Goal: Task Accomplishment & Management: Manage account settings

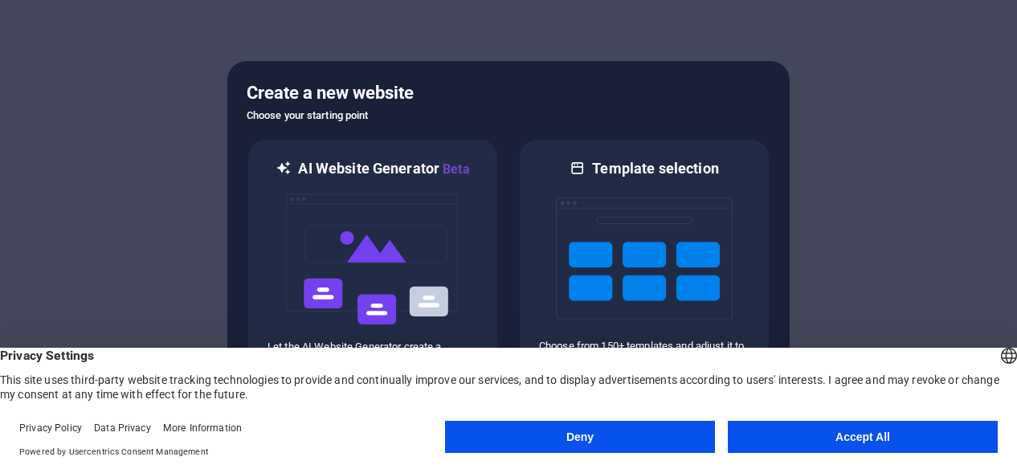
click at [838, 436] on button "Accept All" at bounding box center [863, 437] width 270 height 32
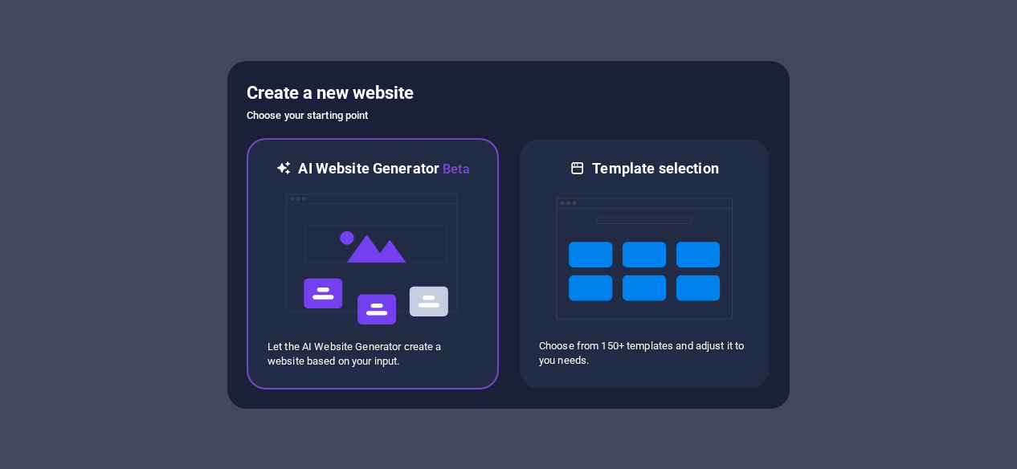
click at [480, 241] on div "AI Website Generator Beta Let the AI Website Generator create a website based o…" at bounding box center [373, 263] width 252 height 251
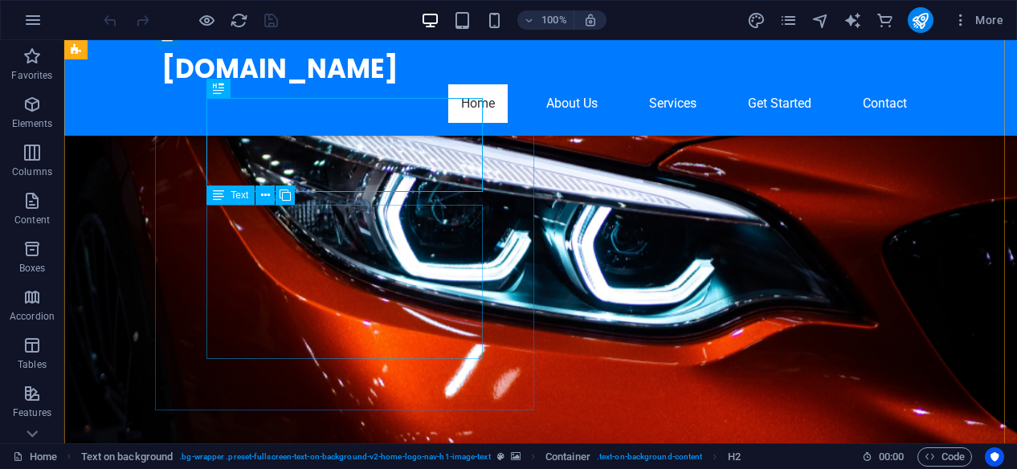
scroll to position [122, 0]
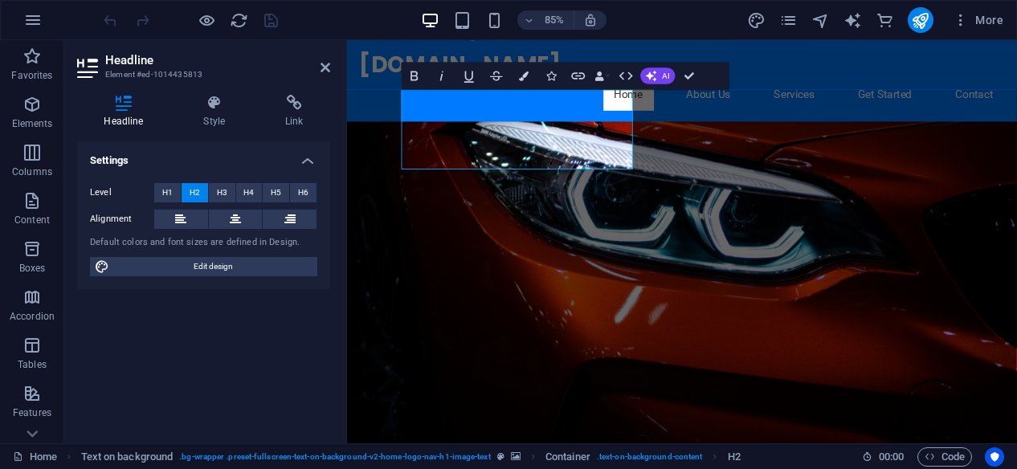
click at [810, 269] on figure at bounding box center [741, 260] width 788 height 557
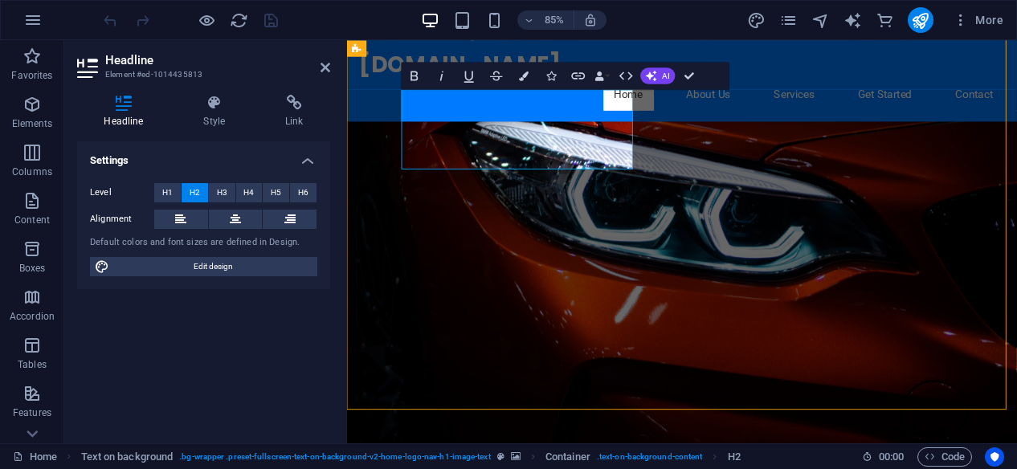
click at [810, 269] on figure at bounding box center [741, 260] width 788 height 557
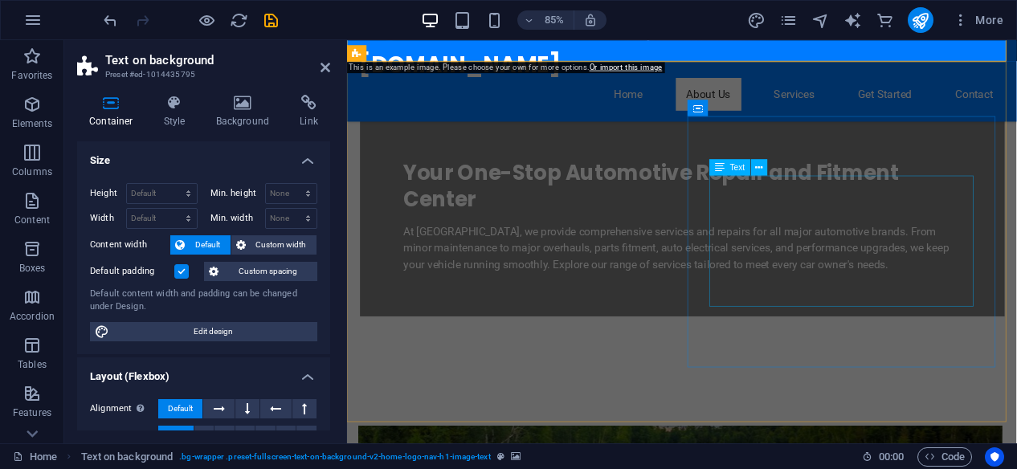
scroll to position [533, 0]
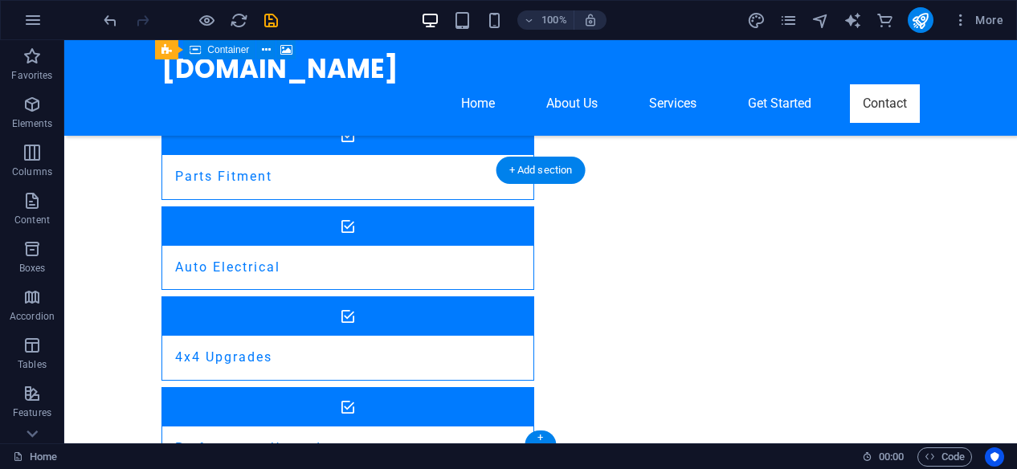
scroll to position [1891, 0]
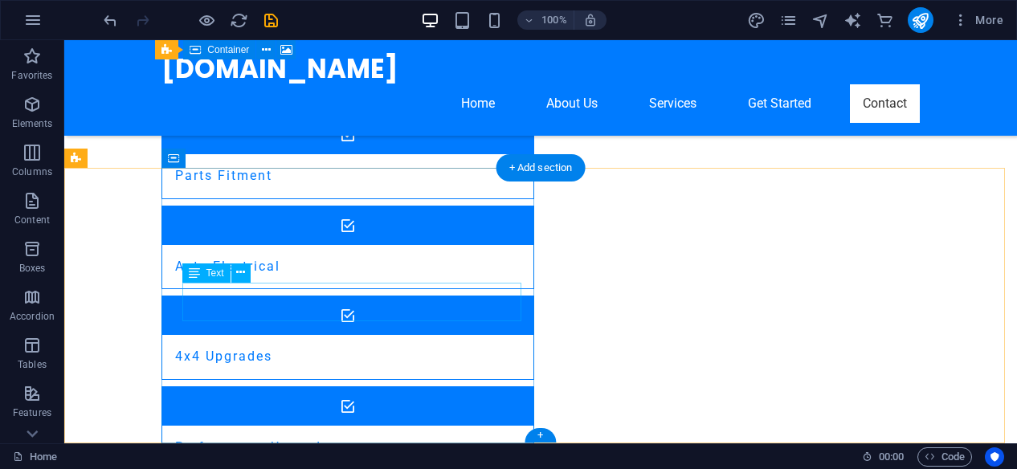
drag, startPoint x: 296, startPoint y: 313, endPoint x: 259, endPoint y: 313, distance: 36.9
drag, startPoint x: 294, startPoint y: 312, endPoint x: 183, endPoint y: 297, distance: 111.8
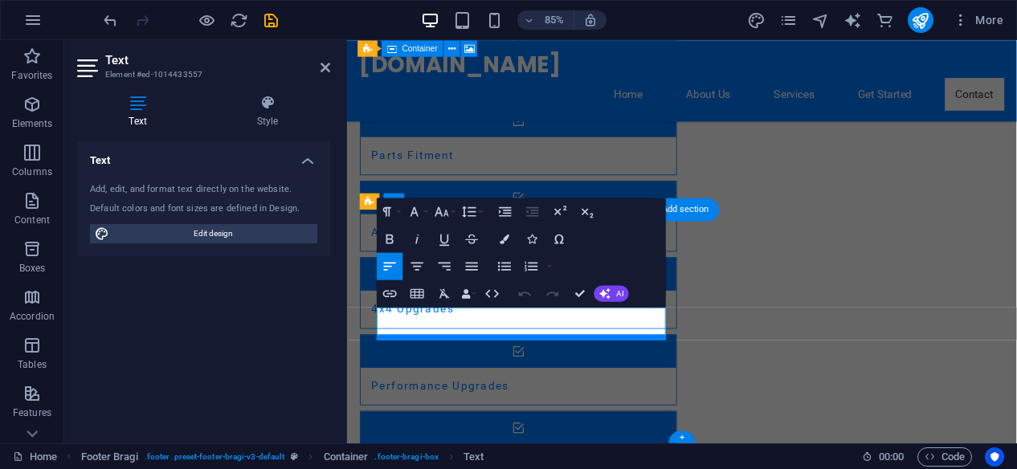
scroll to position [1820, 0]
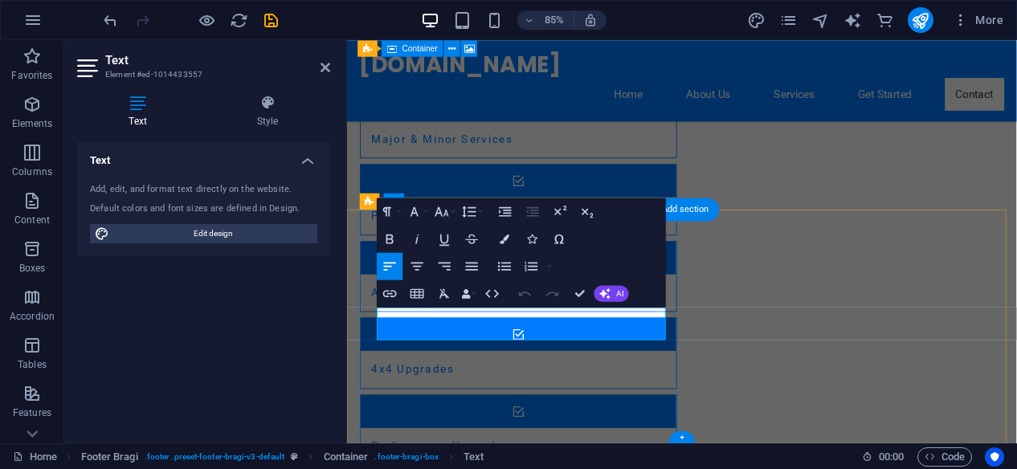
drag, startPoint x: 503, startPoint y: 376, endPoint x: 389, endPoint y: 377, distance: 114.1
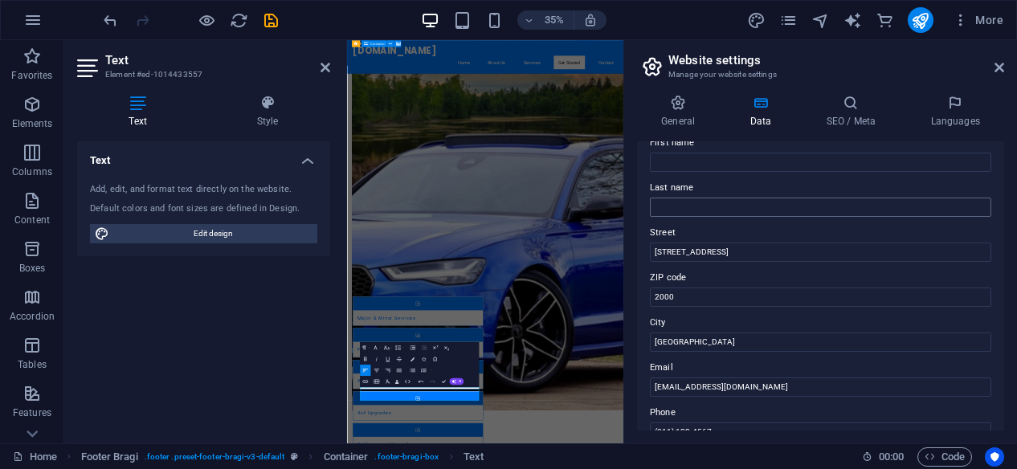
scroll to position [100, 0]
drag, startPoint x: 739, startPoint y: 252, endPoint x: 648, endPoint y: 251, distance: 90.8
click at [648, 251] on div "Contact data for this website. This can be used everywhere on the website and w…" at bounding box center [820, 285] width 367 height 289
type input "[STREET_ADDRESS][PERSON_NAME]"
click at [673, 291] on input "2000" at bounding box center [820, 296] width 341 height 19
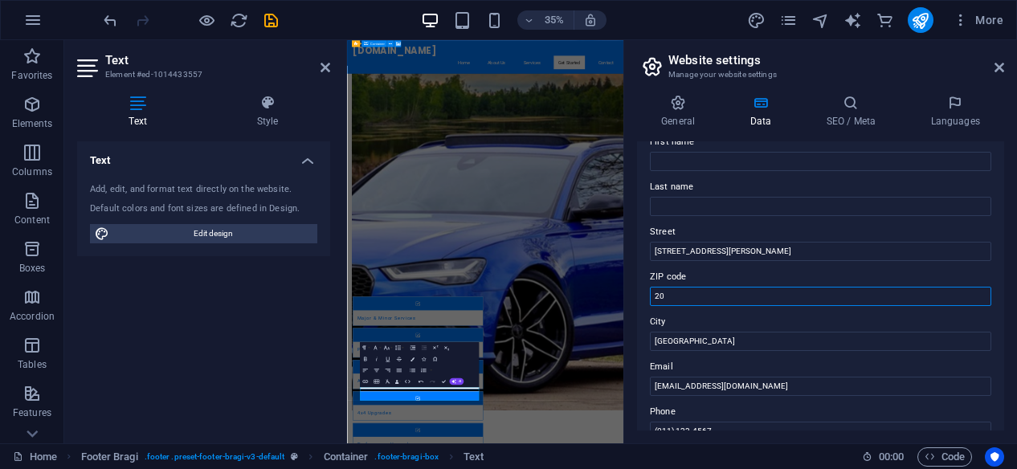
type input "2"
type input "7140"
click at [708, 343] on input "[GEOGRAPHIC_DATA]" at bounding box center [820, 341] width 341 height 19
drag, startPoint x: 708, startPoint y: 343, endPoint x: 630, endPoint y: 346, distance: 78.0
click at [630, 346] on div "General Data SEO / Meta Languages Website name [DOMAIN_NAME] Logo Drag files he…" at bounding box center [820, 262] width 393 height 361
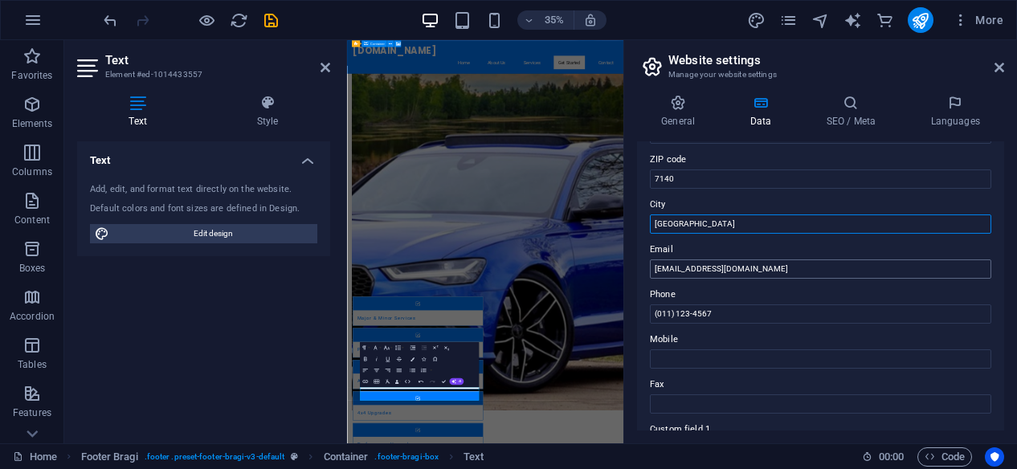
scroll to position [218, 0]
type input "[GEOGRAPHIC_DATA]"
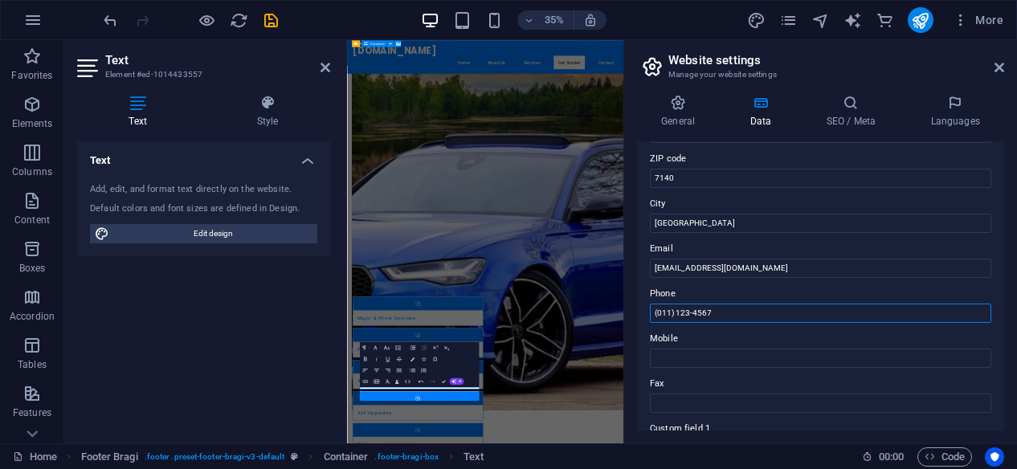
drag, startPoint x: 732, startPoint y: 312, endPoint x: 638, endPoint y: 319, distance: 95.0
click at [638, 319] on div "Contact data for this website. This can be used everywhere on the website and w…" at bounding box center [820, 285] width 367 height 289
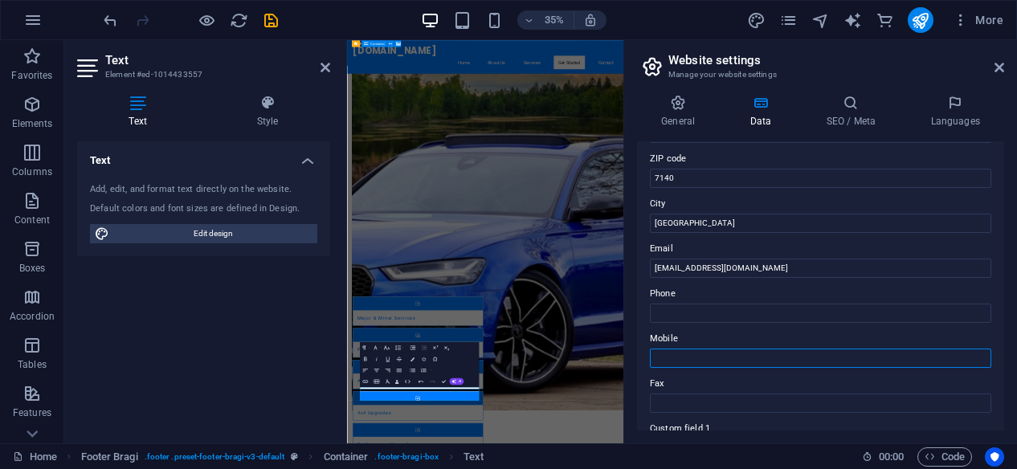
click at [655, 361] on input "Mobile" at bounding box center [820, 358] width 341 height 19
type input "="
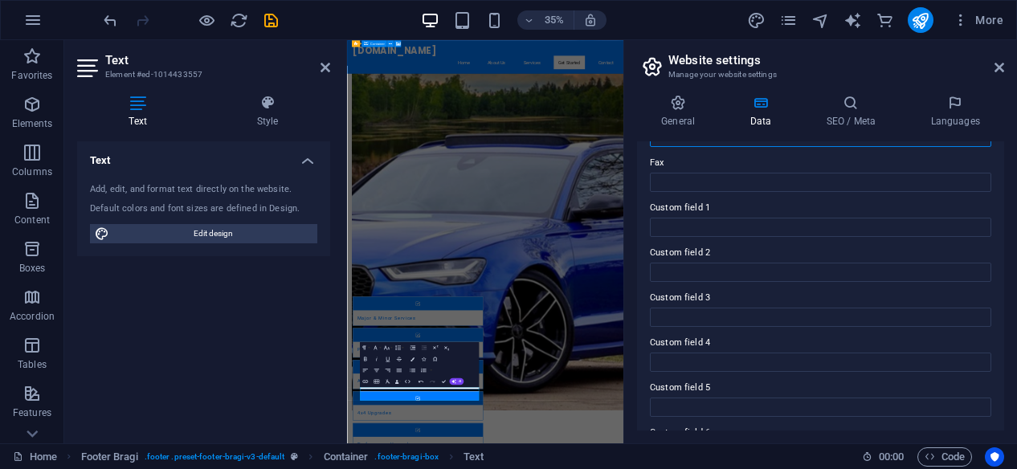
scroll to position [439, 0]
type input "0798521544"
click at [871, 65] on h2 "Website settings" at bounding box center [836, 60] width 336 height 14
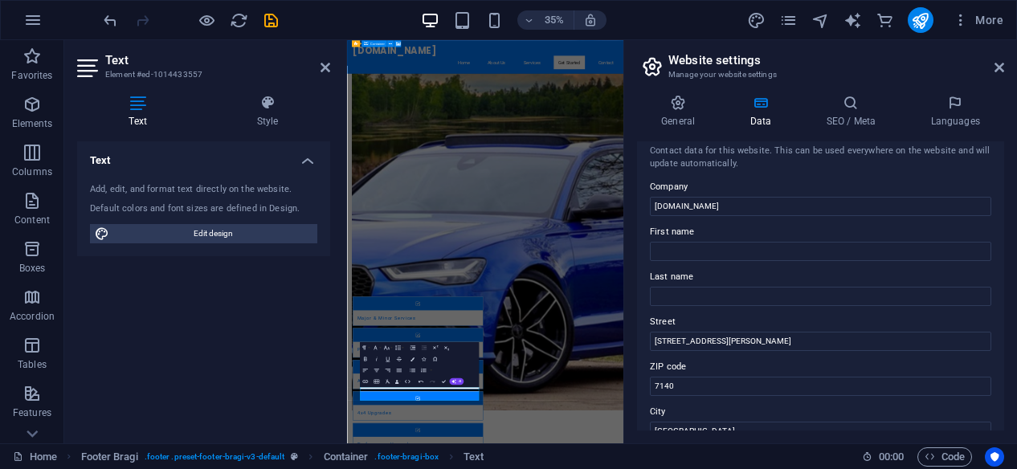
scroll to position [0, 0]
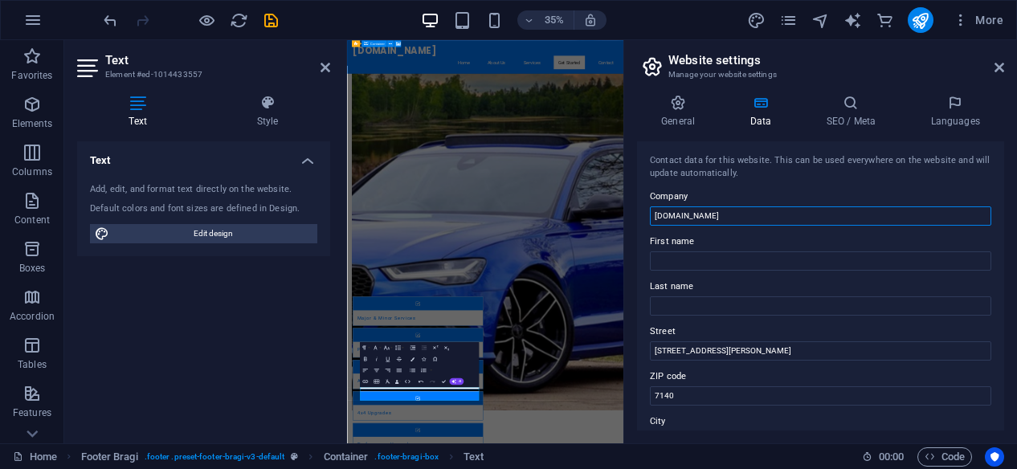
drag, startPoint x: 710, startPoint y: 216, endPoint x: 651, endPoint y: 213, distance: 58.7
click at [651, 213] on input "[DOMAIN_NAME]" at bounding box center [820, 215] width 341 height 19
type input "SMW Auto"
click at [631, 258] on div "General Data SEO / Meta Languages Website name [DOMAIN_NAME] Logo Drag files he…" at bounding box center [820, 262] width 393 height 361
click at [686, 117] on h4 "General" at bounding box center [681, 112] width 88 height 34
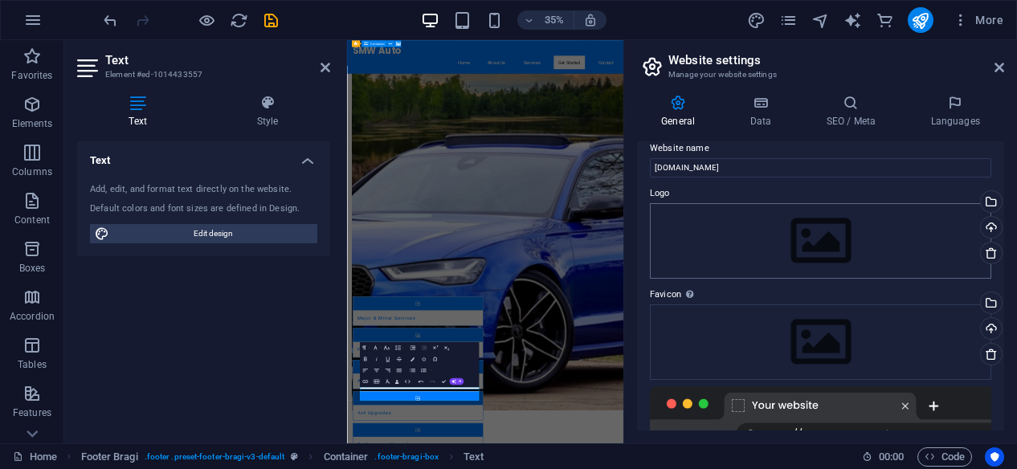
scroll to position [14, 0]
click at [760, 251] on div "Drag files here, click to choose files or select files from Files or our free s…" at bounding box center [820, 241] width 341 height 75
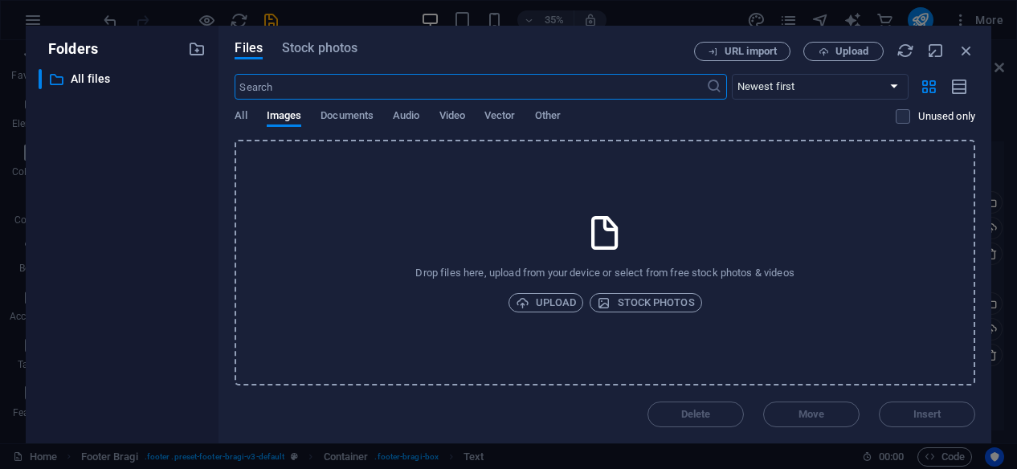
scroll to position [6616, 0]
click at [553, 306] on span "Upload" at bounding box center [546, 302] width 61 height 19
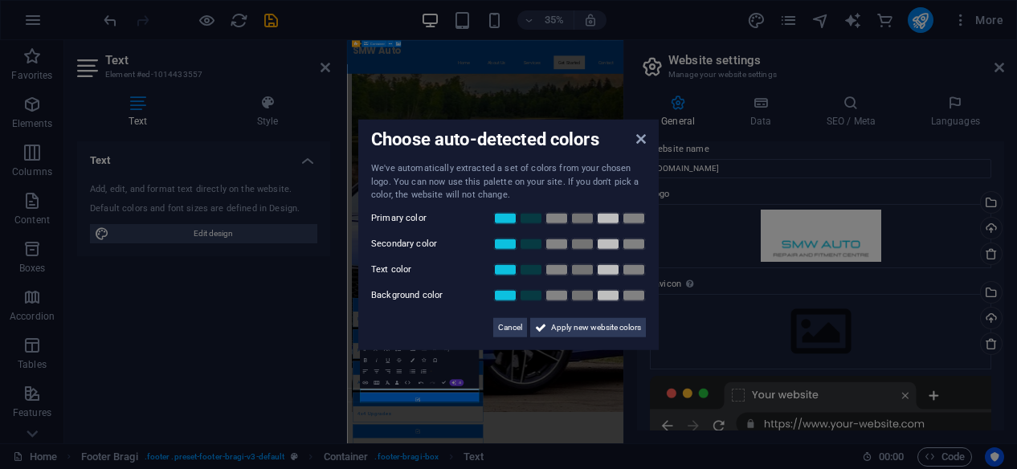
scroll to position [1142, 0]
click at [572, 328] on span "Apply new website colors" at bounding box center [596, 326] width 90 height 19
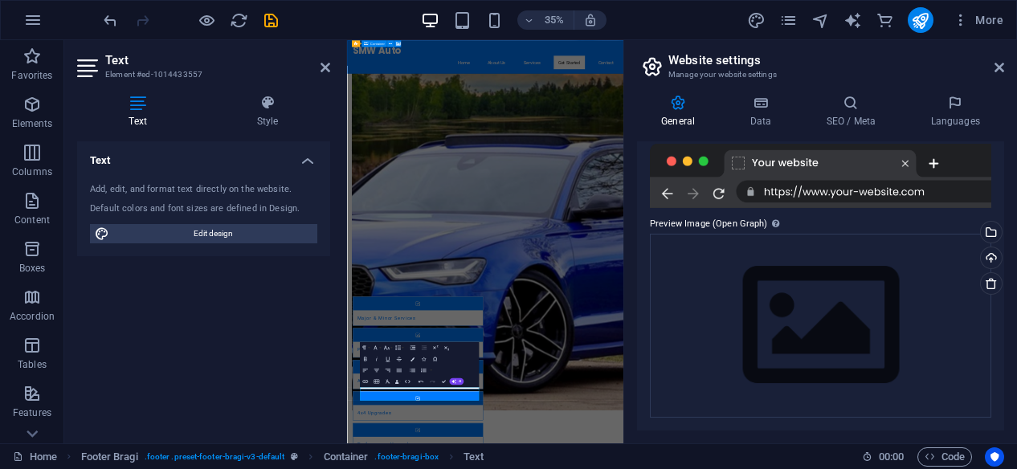
scroll to position [0, 0]
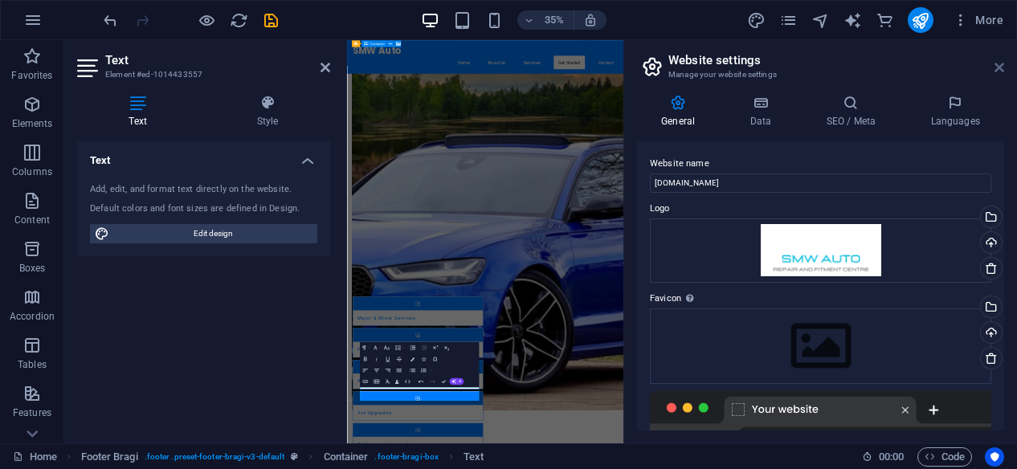
click at [994, 63] on icon at bounding box center [999, 67] width 10 height 13
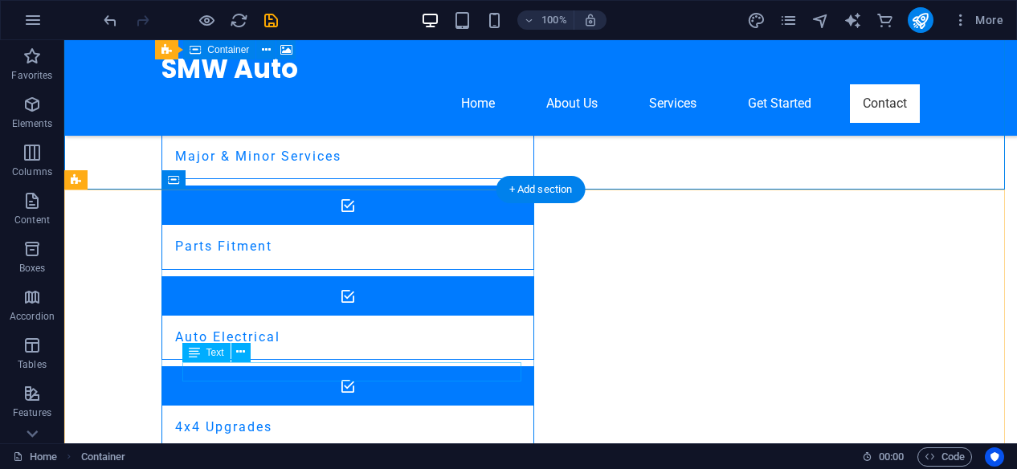
scroll to position [1891, 0]
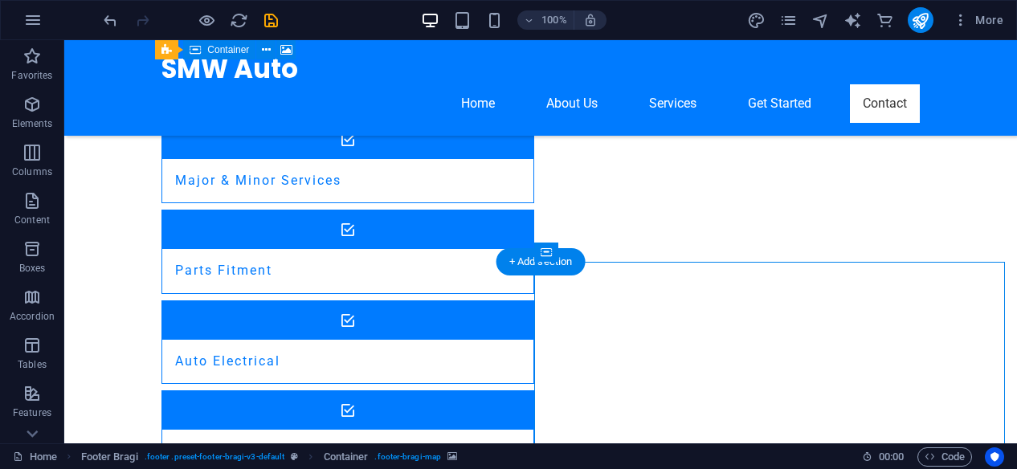
scroll to position [1797, 0]
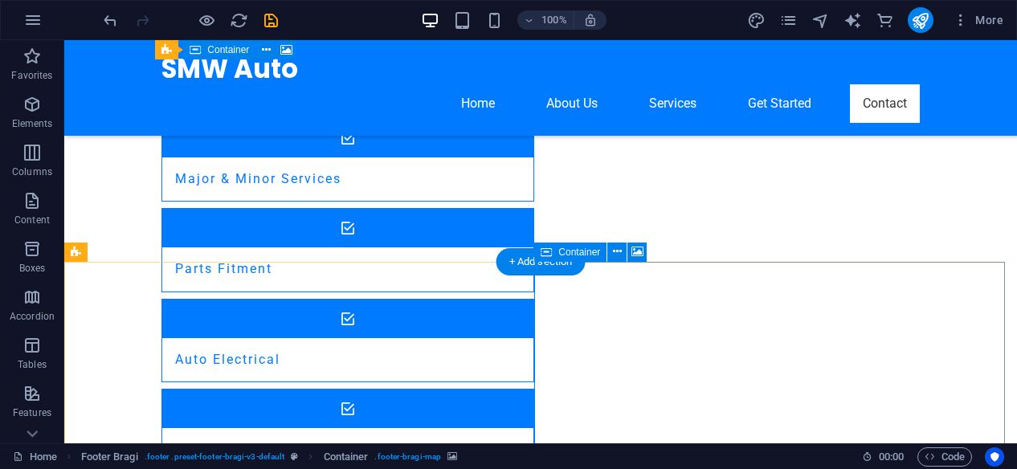
click at [613, 253] on icon at bounding box center [617, 251] width 9 height 17
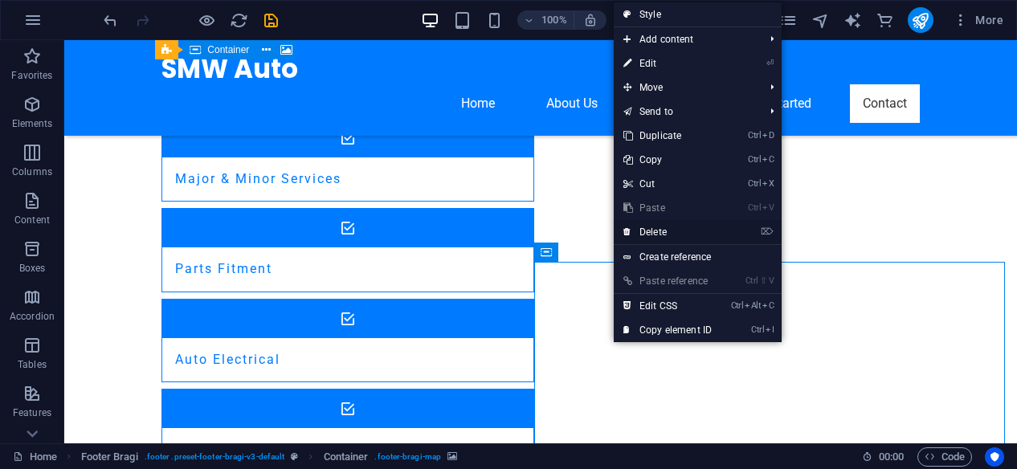
click at [669, 230] on link "⌦ Delete" at bounding box center [668, 232] width 108 height 24
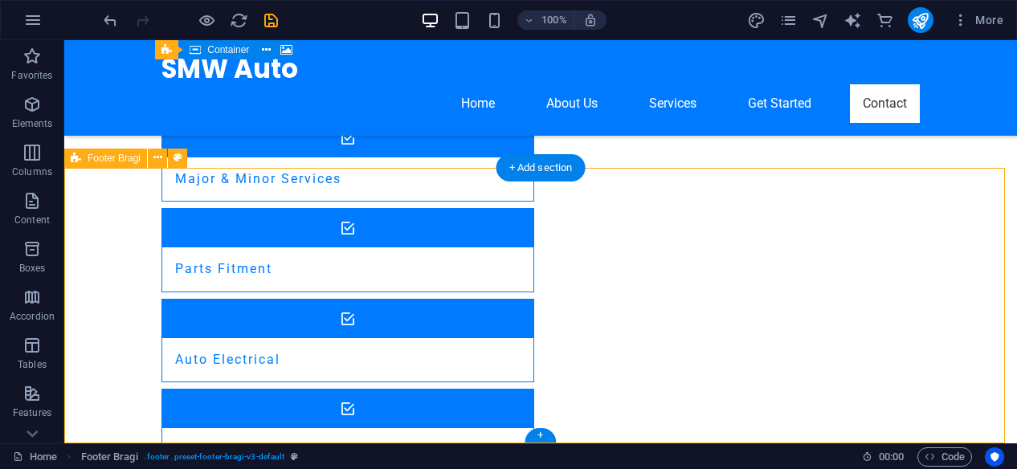
scroll to position [1891, 0]
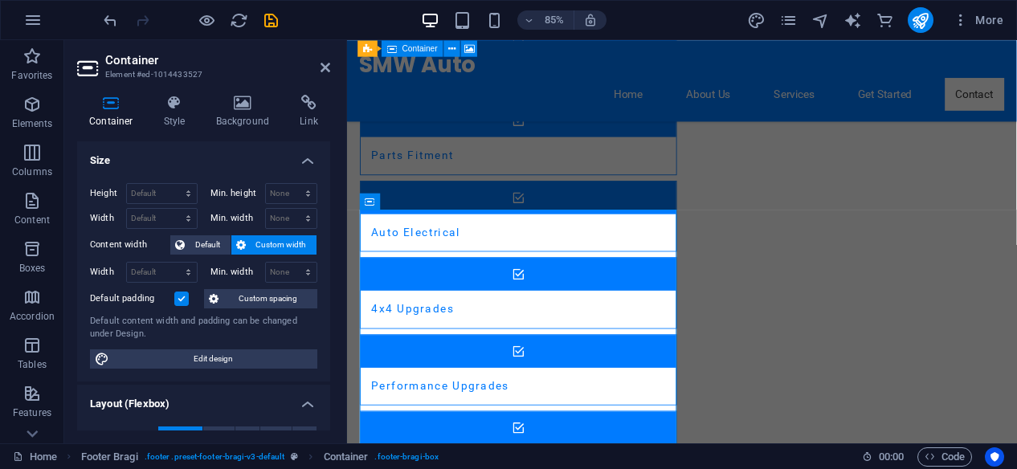
scroll to position [1820, 0]
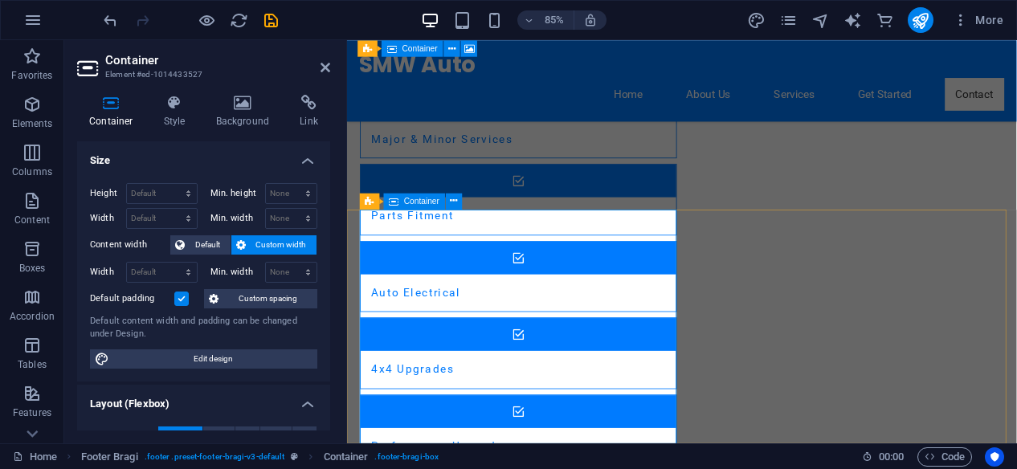
click at [173, 100] on icon at bounding box center [175, 103] width 46 height 16
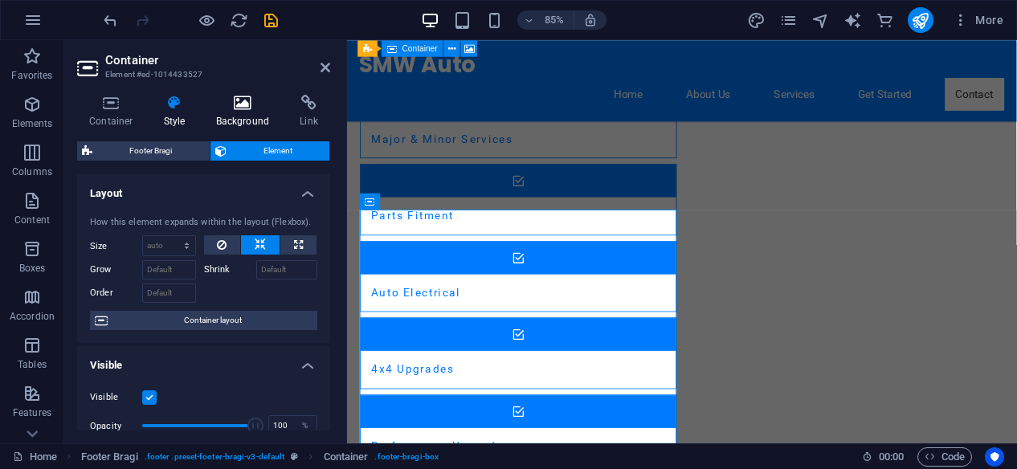
click at [228, 101] on icon at bounding box center [243, 103] width 78 height 16
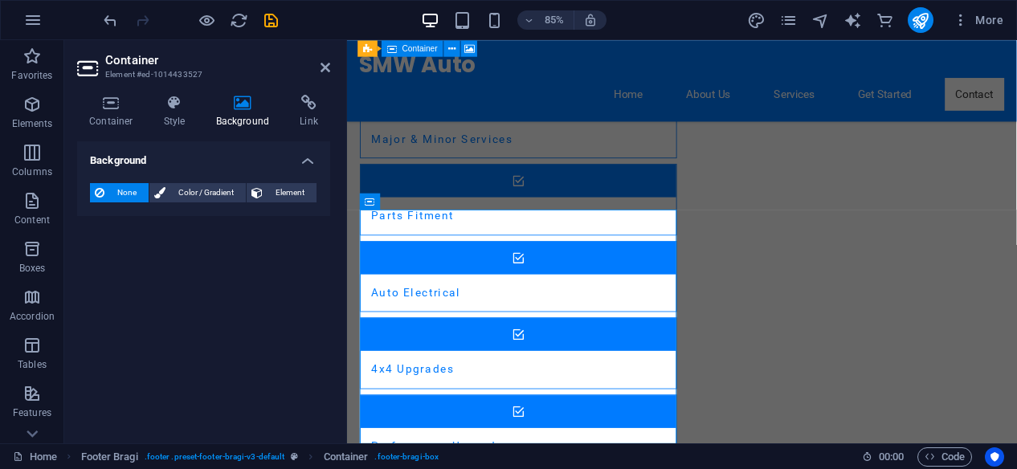
click at [313, 160] on h4 "Background" at bounding box center [203, 155] width 253 height 29
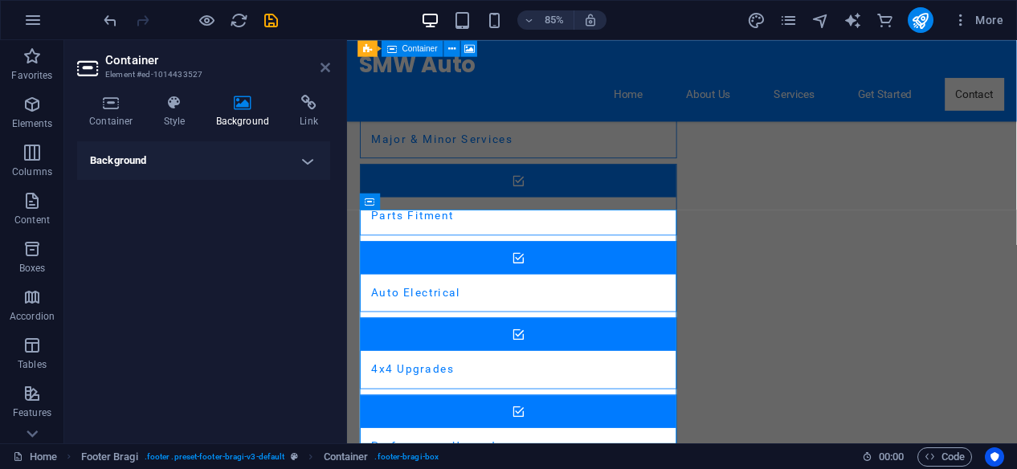
click at [324, 63] on icon at bounding box center [325, 67] width 10 height 13
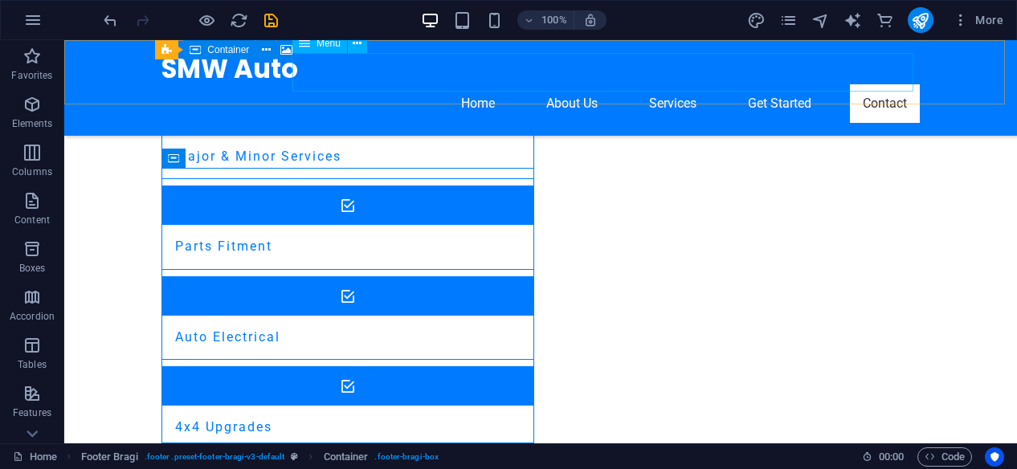
scroll to position [1891, 0]
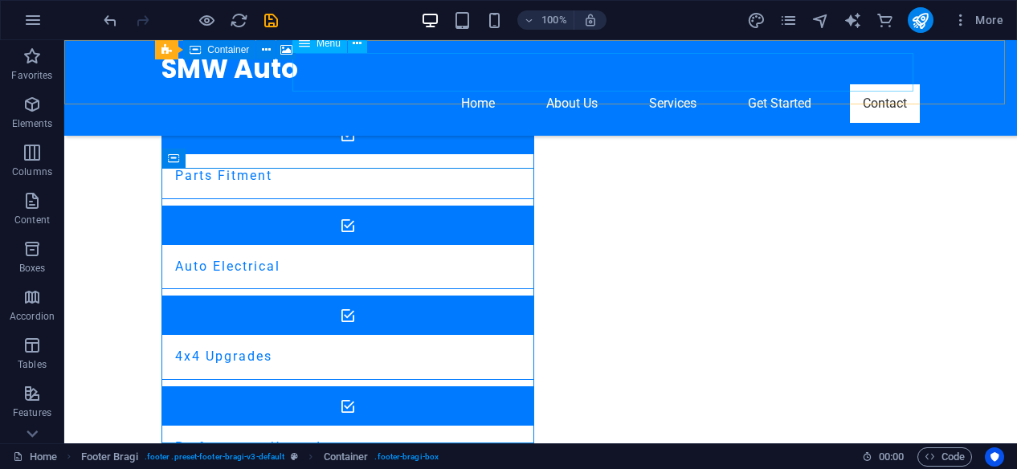
click at [778, 84] on nav "Home About Us Services Get Started Contact" at bounding box center [540, 103] width 758 height 39
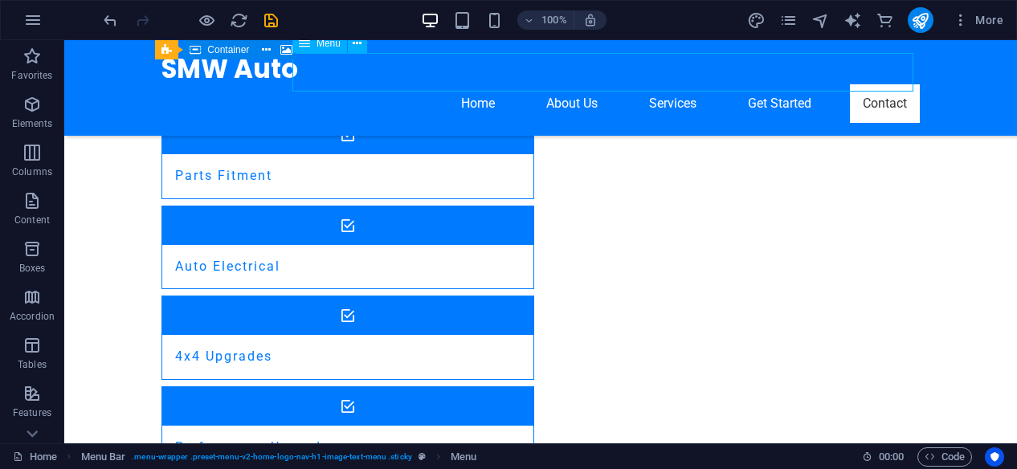
click at [773, 84] on nav "Home About Us Services Get Started Contact" at bounding box center [540, 103] width 758 height 39
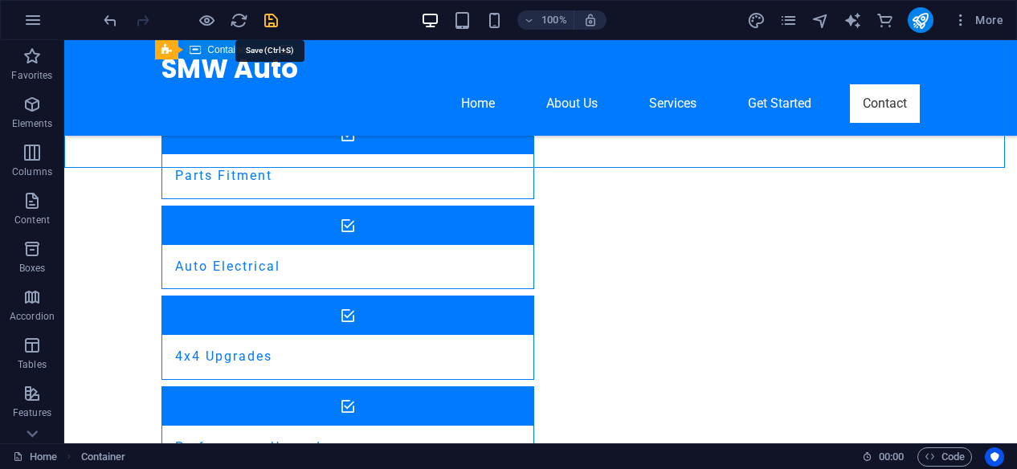
click at [268, 22] on icon "save" at bounding box center [271, 20] width 18 height 18
checkbox input "false"
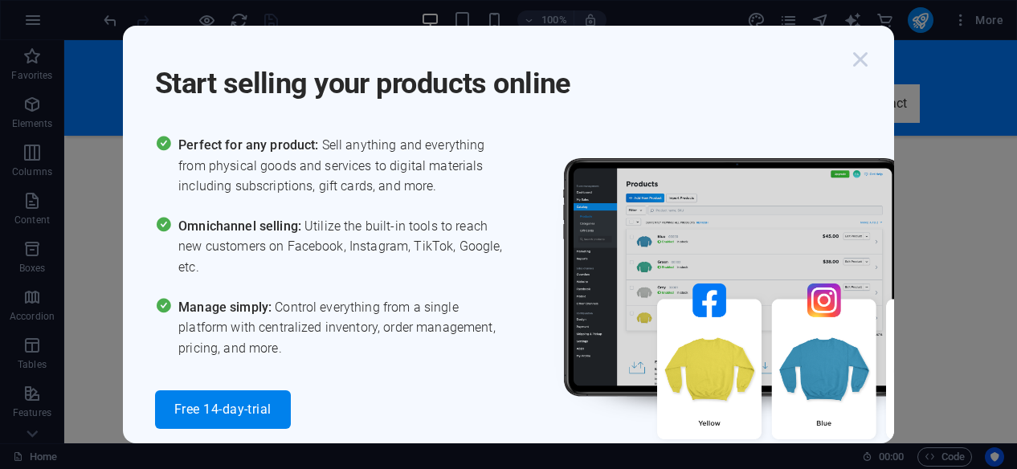
click at [858, 63] on icon "button" at bounding box center [860, 59] width 29 height 29
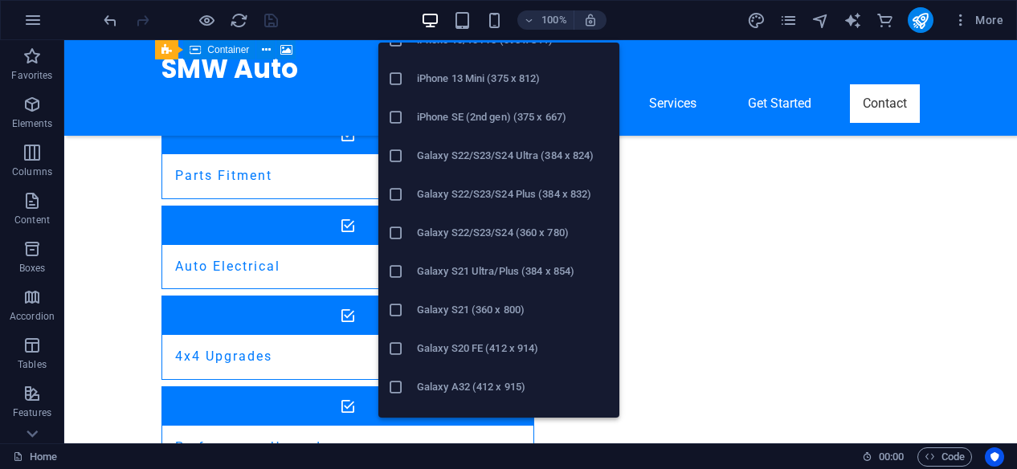
scroll to position [485, 0]
click at [495, 266] on h6 "Galaxy S21 Ultra/Plus (384 x 854)" at bounding box center [513, 270] width 193 height 19
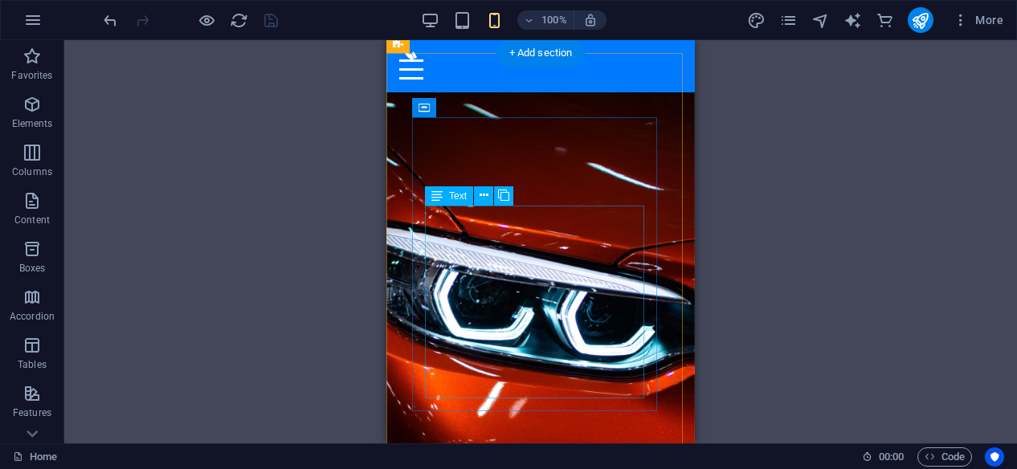
scroll to position [35, 0]
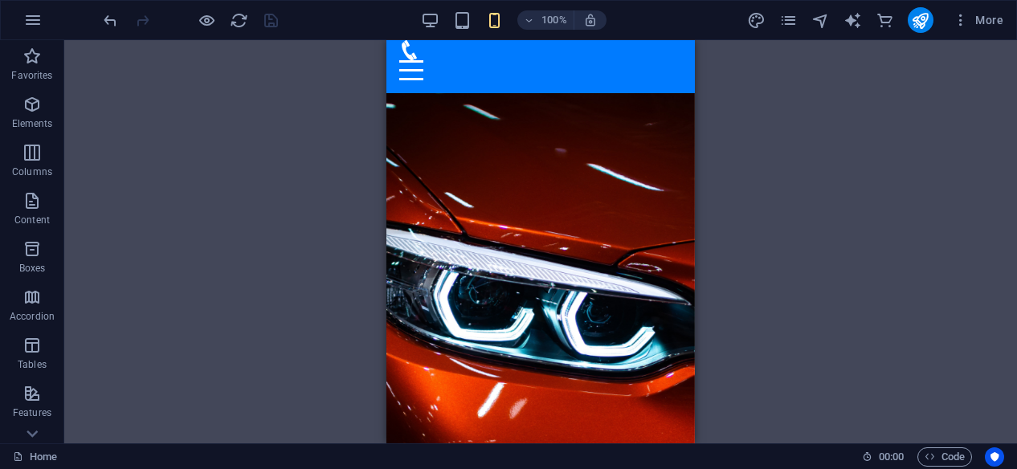
click at [904, 165] on div "Drag here to replace the existing content. Press “Ctrl” if you want to create a…" at bounding box center [540, 241] width 953 height 403
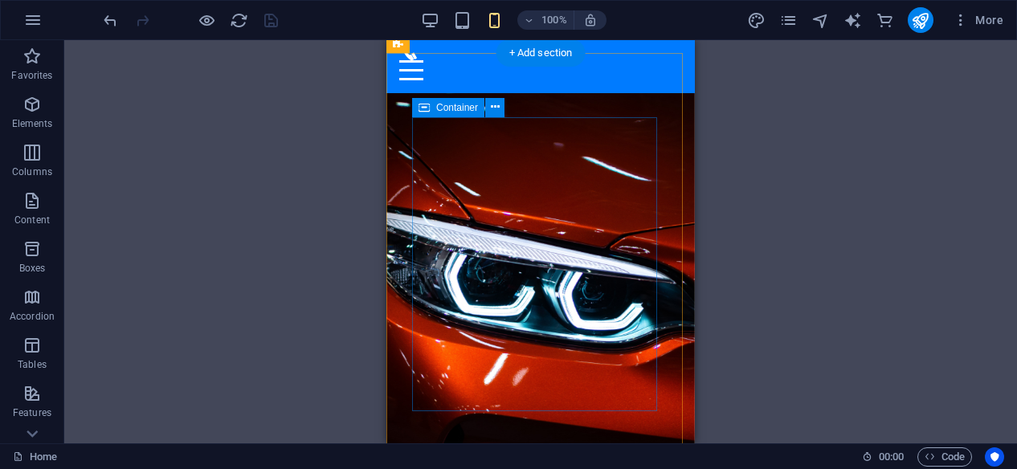
scroll to position [0, 0]
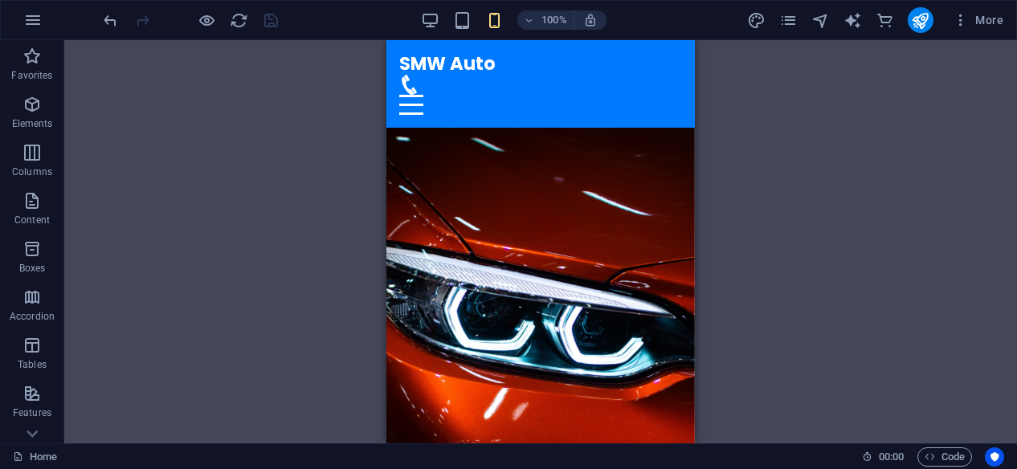
click at [766, 198] on div "Drag here to replace the existing content. Press “Ctrl” if you want to create a…" at bounding box center [540, 241] width 953 height 403
drag, startPoint x: 762, startPoint y: 20, endPoint x: 120, endPoint y: 141, distance: 652.9
click at [762, 20] on icon "design" at bounding box center [756, 20] width 18 height 18
select select "px"
select select "200"
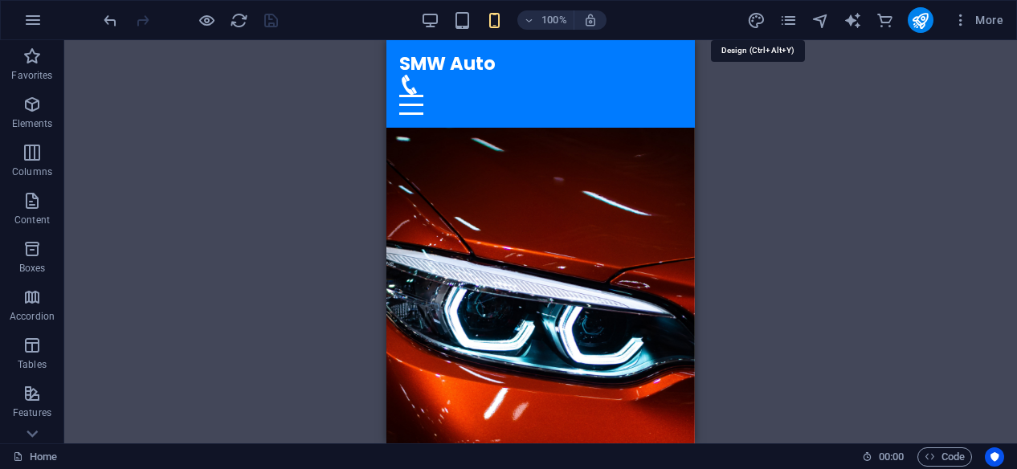
select select "px"
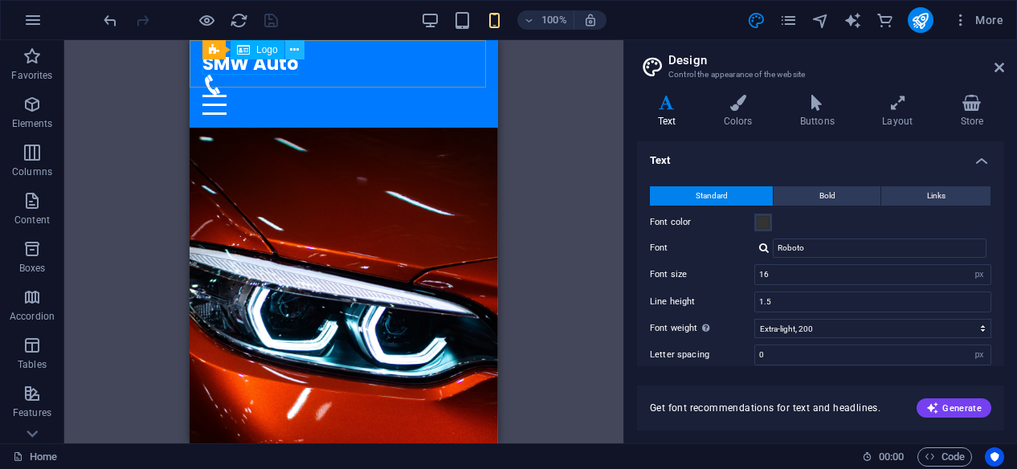
click at [293, 52] on icon at bounding box center [294, 50] width 9 height 17
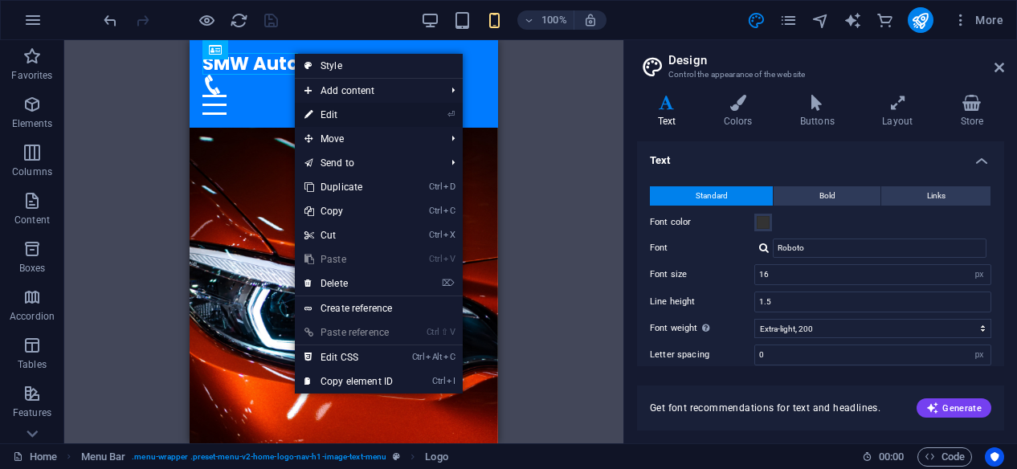
click at [336, 110] on link "⏎ Edit" at bounding box center [349, 115] width 108 height 24
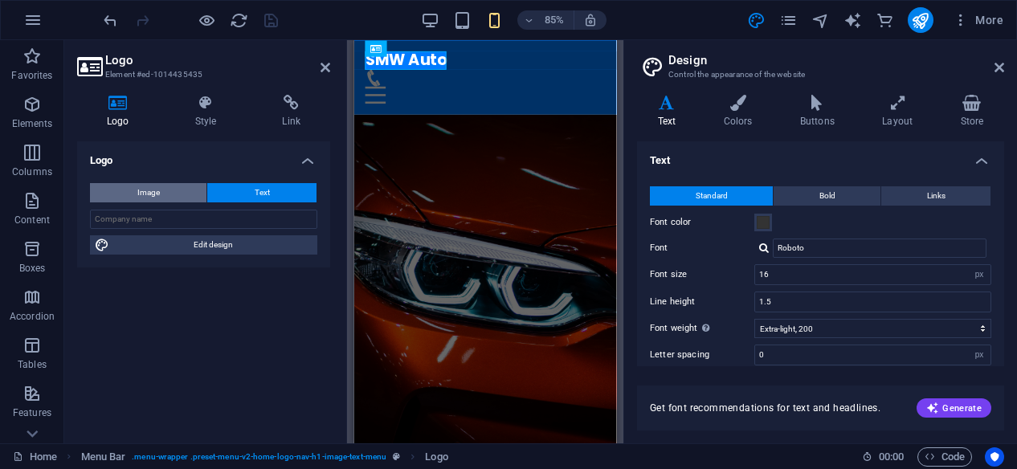
click at [155, 189] on span "Image" at bounding box center [148, 192] width 22 height 19
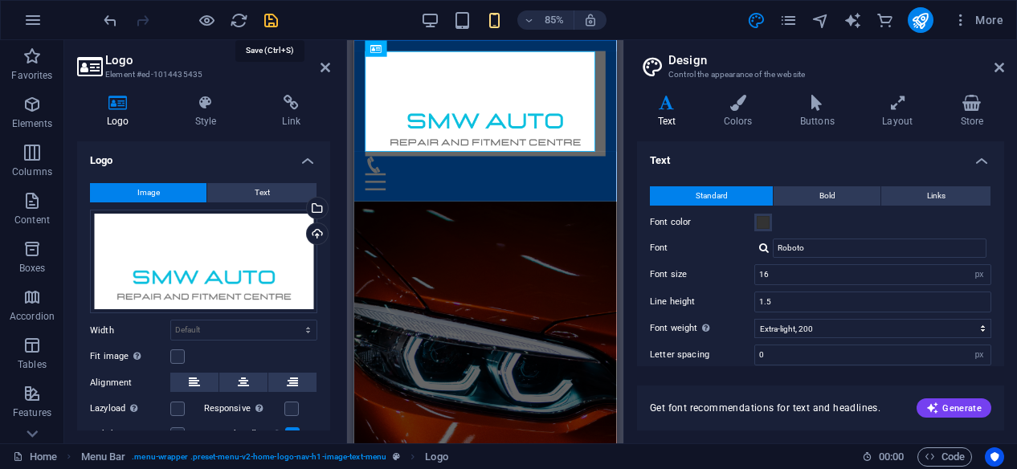
click at [273, 22] on icon "save" at bounding box center [271, 20] width 18 height 18
checkbox input "false"
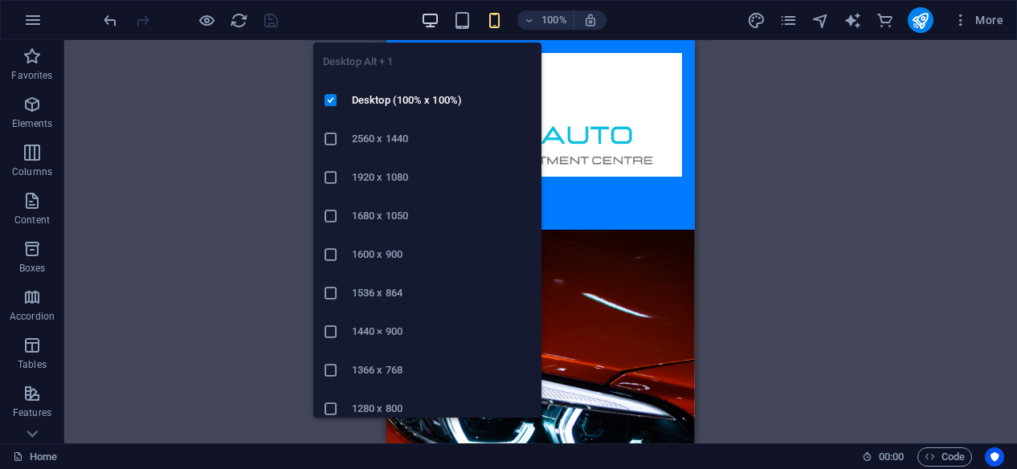
click at [427, 21] on icon "button" at bounding box center [430, 20] width 18 height 18
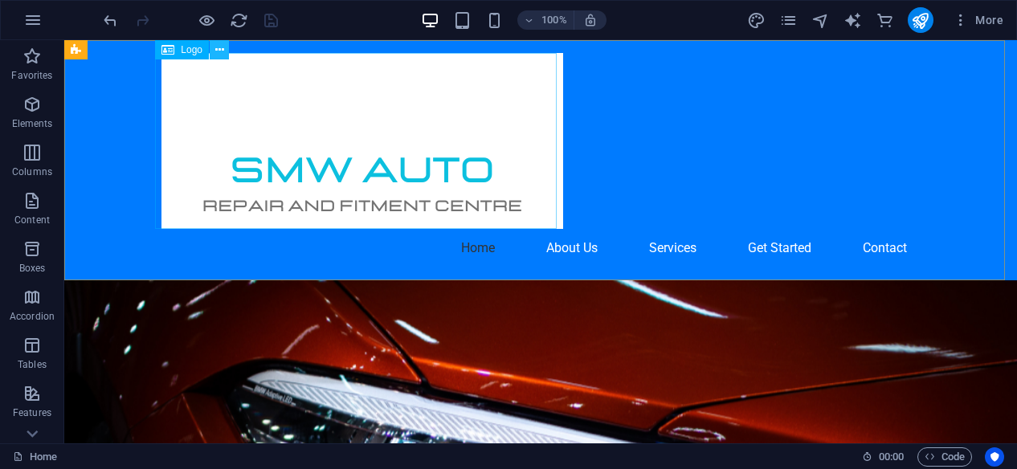
click at [218, 53] on icon at bounding box center [219, 50] width 9 height 17
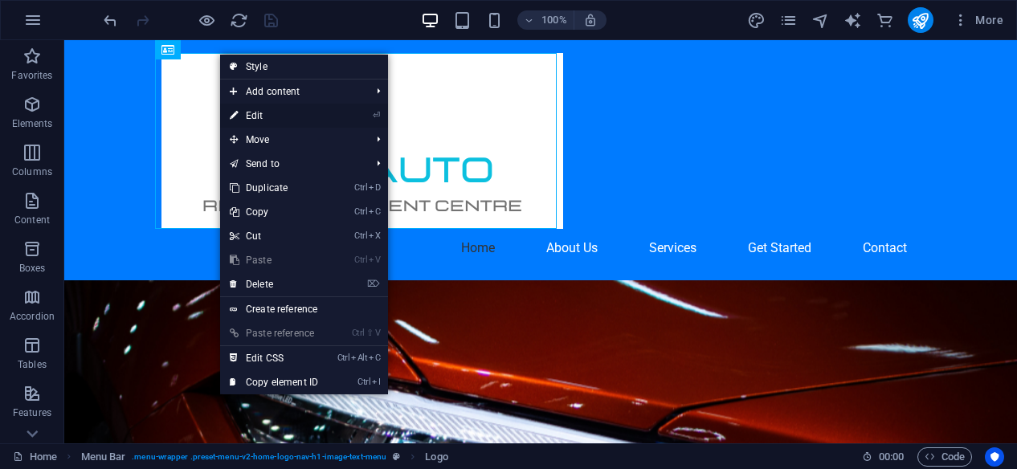
click at [264, 112] on link "⏎ Edit" at bounding box center [274, 116] width 108 height 24
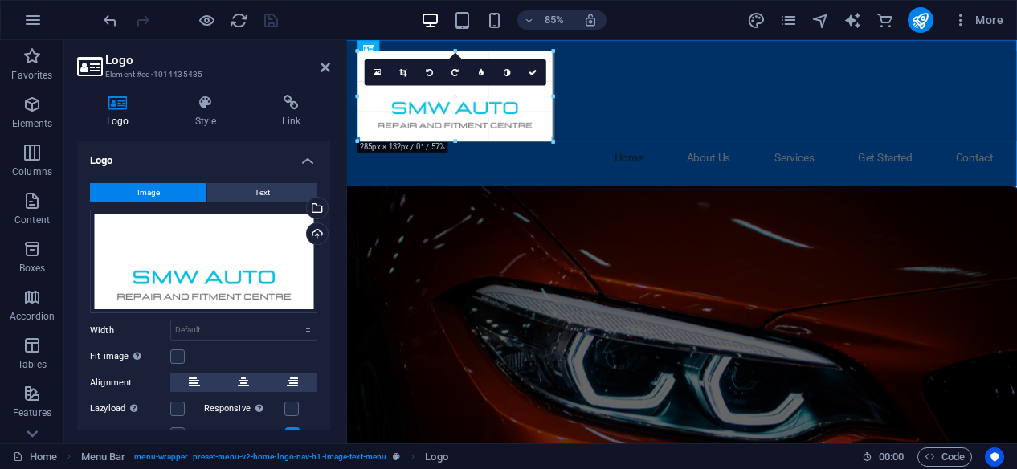
drag, startPoint x: 697, startPoint y: 53, endPoint x: 59, endPoint y: 96, distance: 639.2
type input "285"
select select "px"
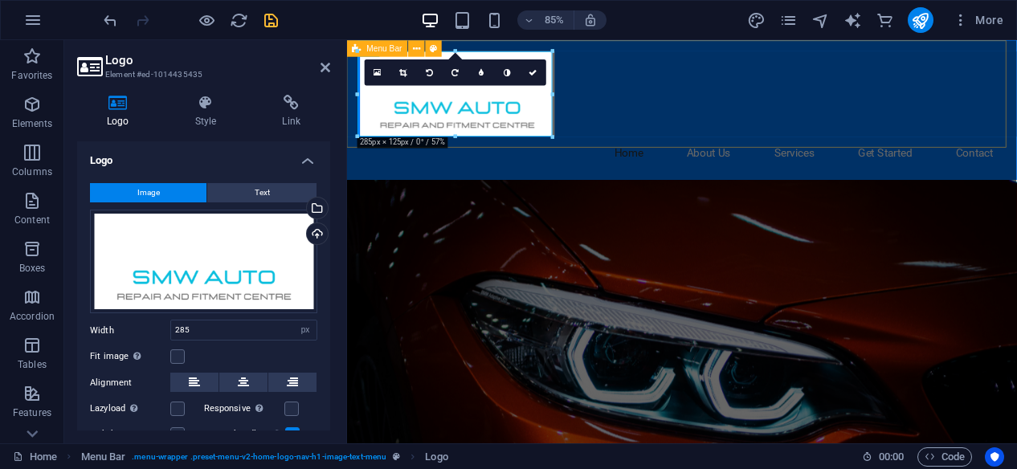
click at [686, 132] on div "Home About Us Services Get Started Contact" at bounding box center [741, 122] width 788 height 165
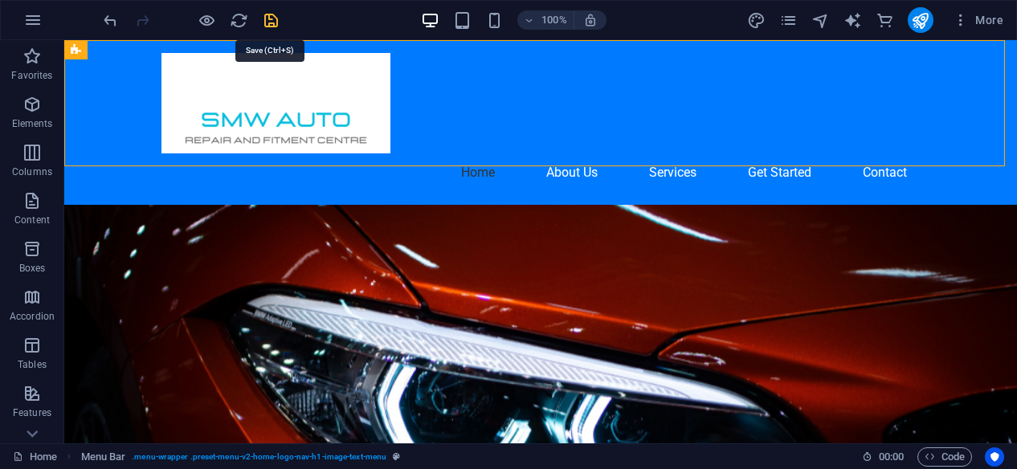
click at [270, 21] on icon "save" at bounding box center [271, 20] width 18 height 18
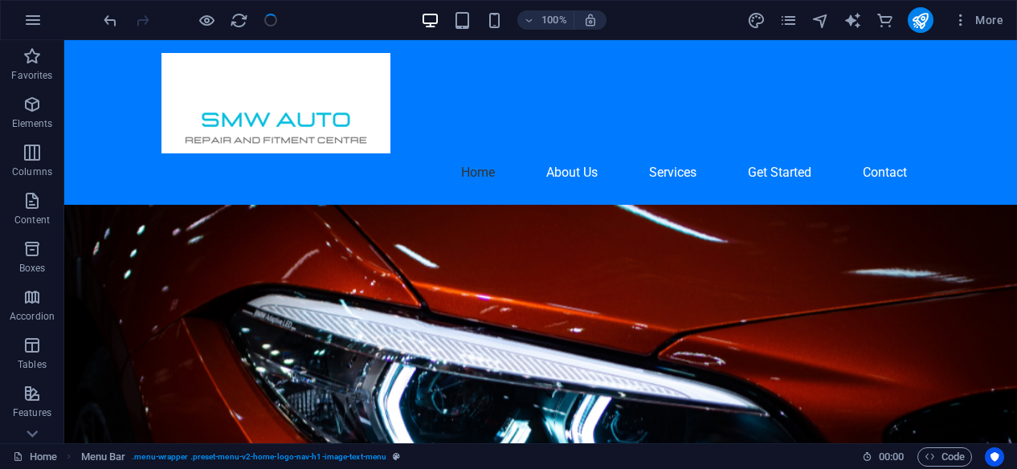
checkbox input "false"
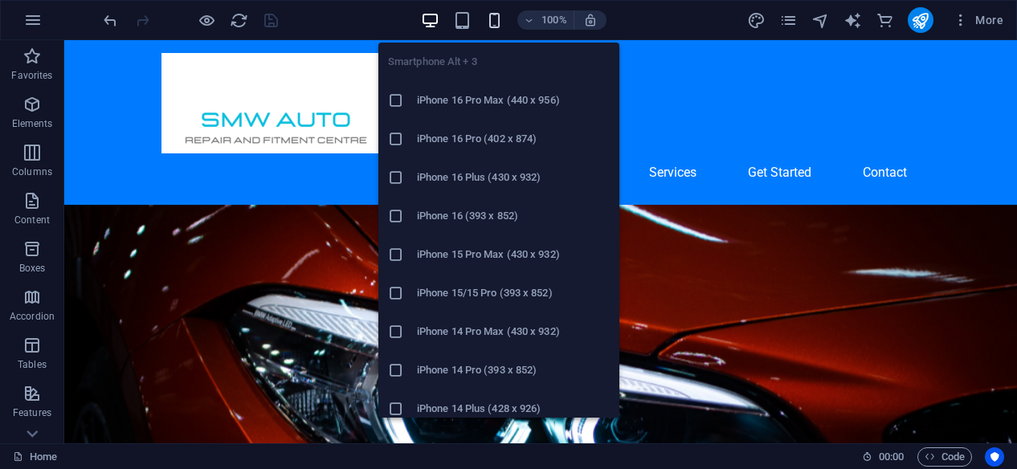
click at [491, 20] on icon "button" at bounding box center [494, 20] width 18 height 18
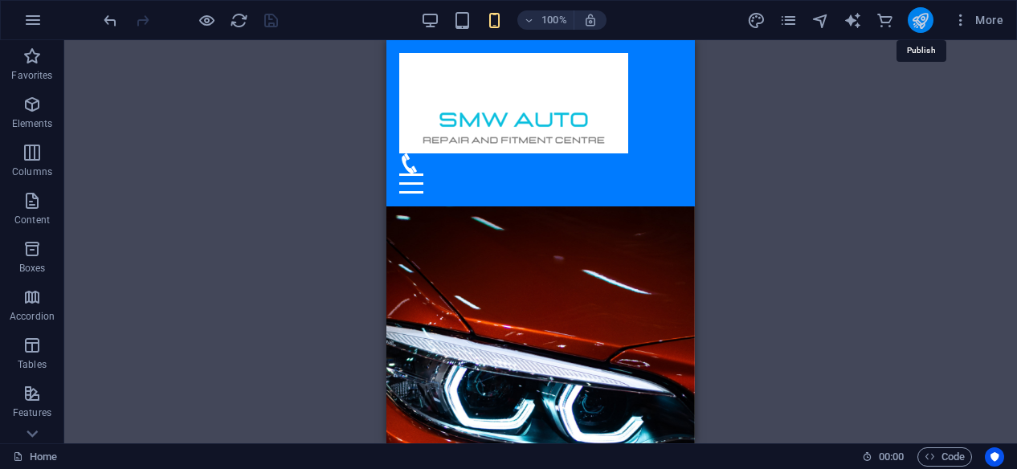
click at [919, 23] on icon "publish" at bounding box center [920, 20] width 18 height 18
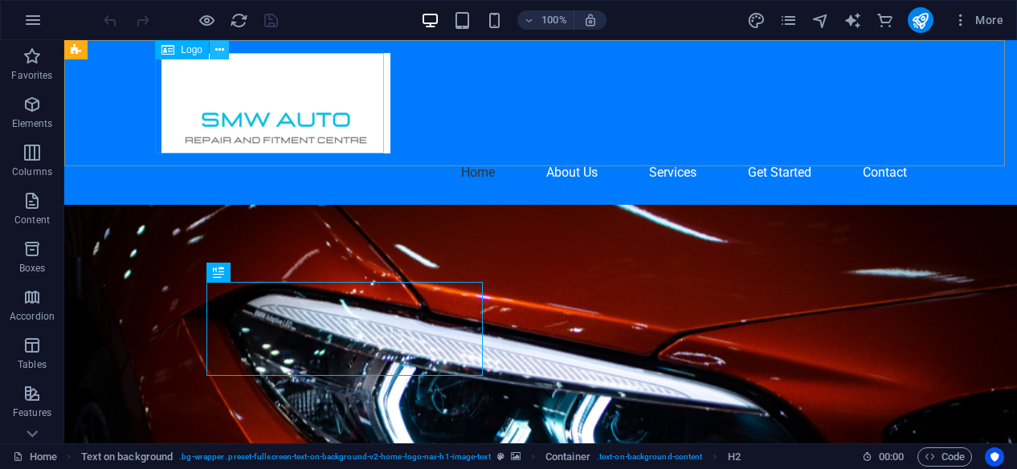
click at [223, 51] on icon at bounding box center [219, 50] width 9 height 17
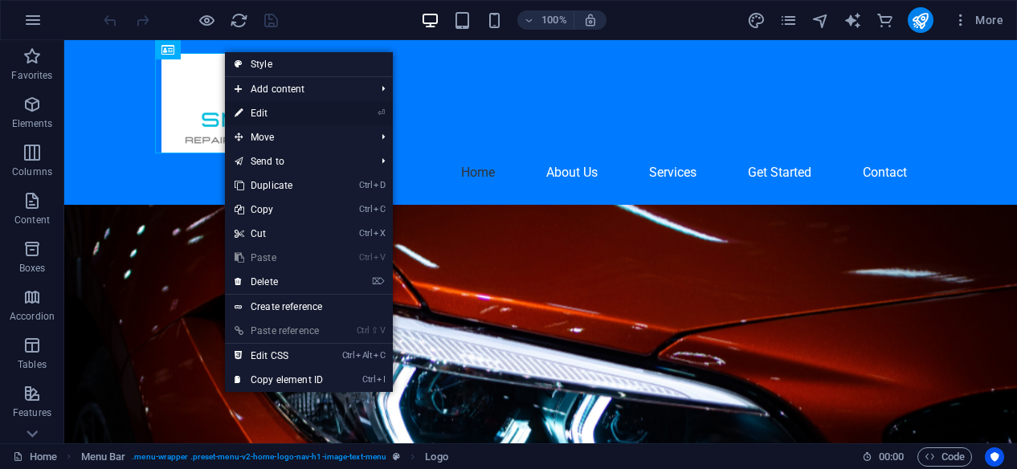
click at [252, 113] on link "⏎ Edit" at bounding box center [279, 113] width 108 height 24
select select "px"
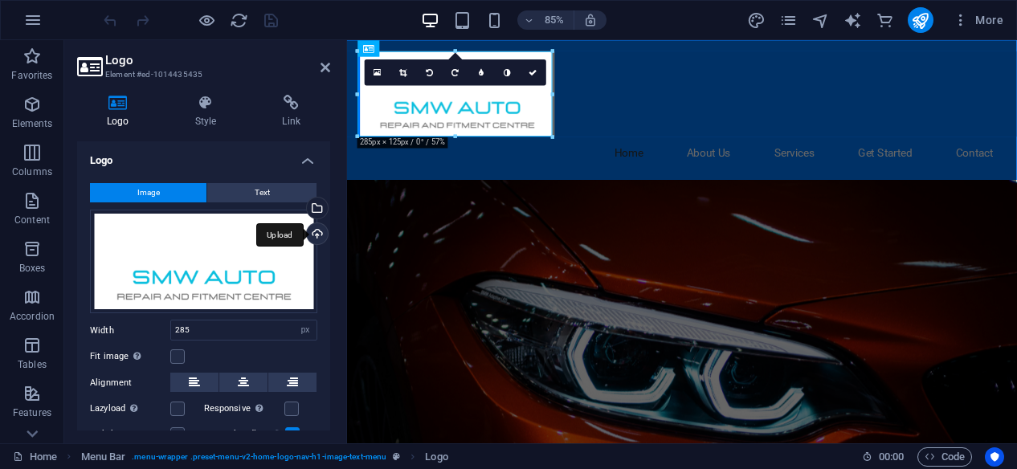
click at [316, 234] on div "Upload" at bounding box center [316, 235] width 24 height 24
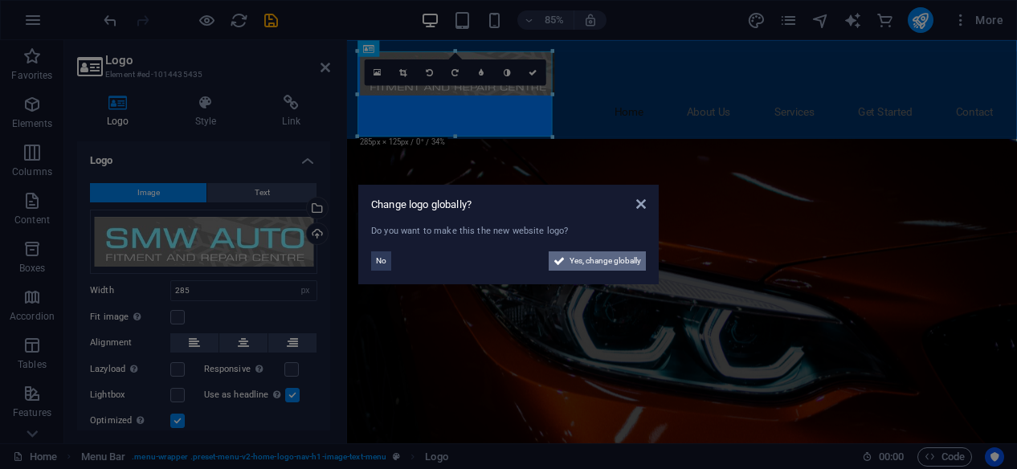
click at [573, 263] on span "Yes, change globally" at bounding box center [604, 260] width 71 height 19
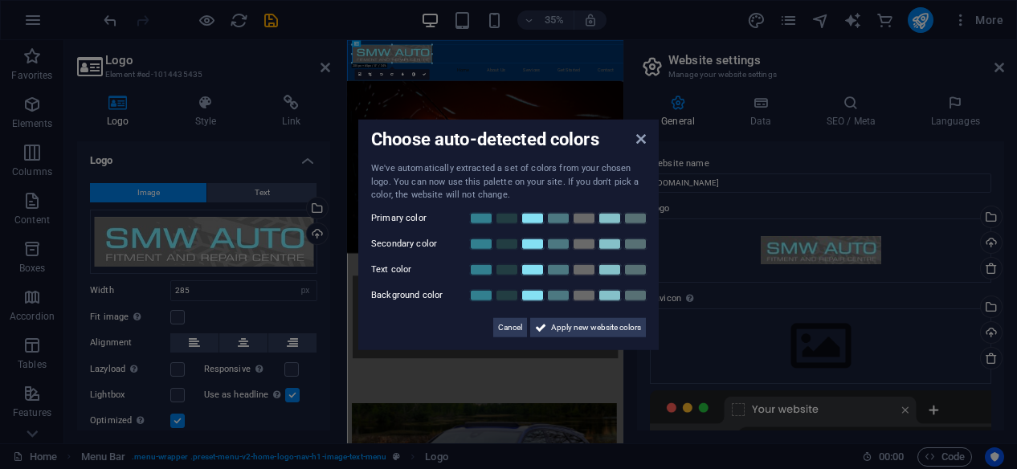
click at [756, 333] on aside "Choose auto-detected colors We've automatically extracted a set of colors from …" at bounding box center [508, 234] width 1017 height 469
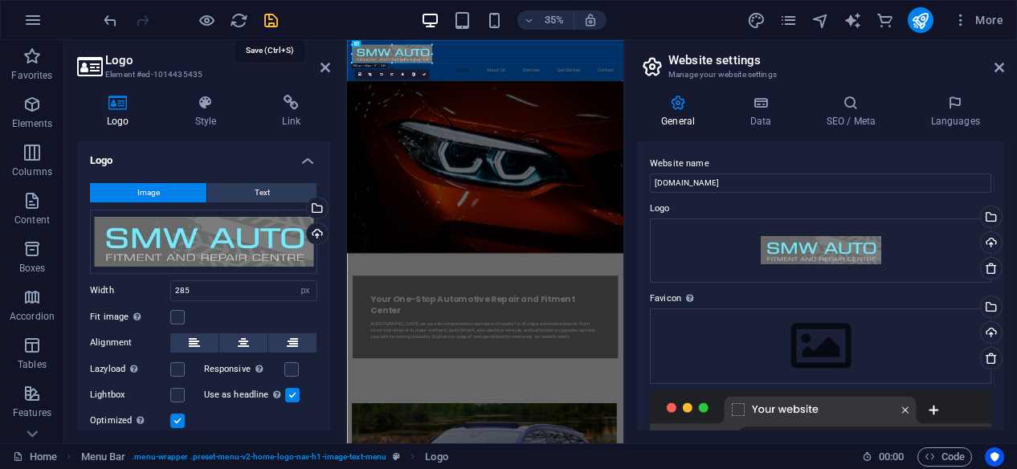
click at [272, 23] on icon "save" at bounding box center [271, 20] width 18 height 18
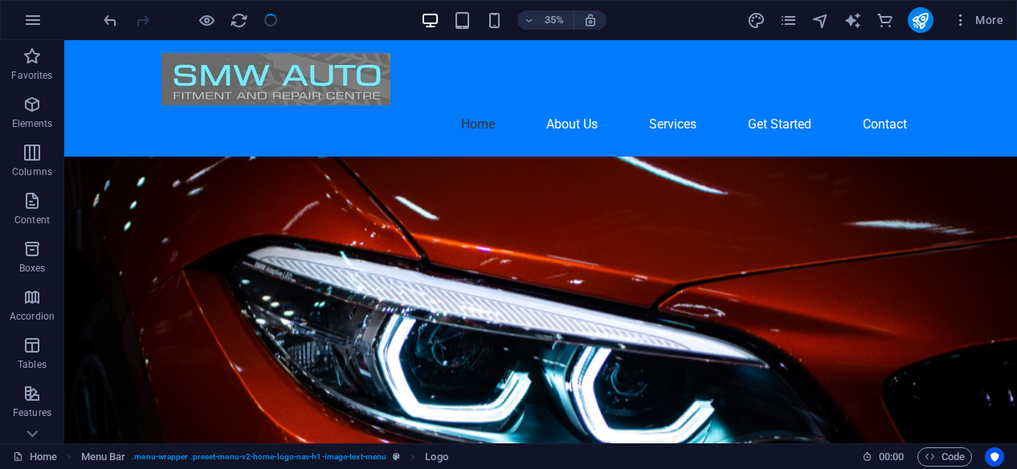
checkbox input "false"
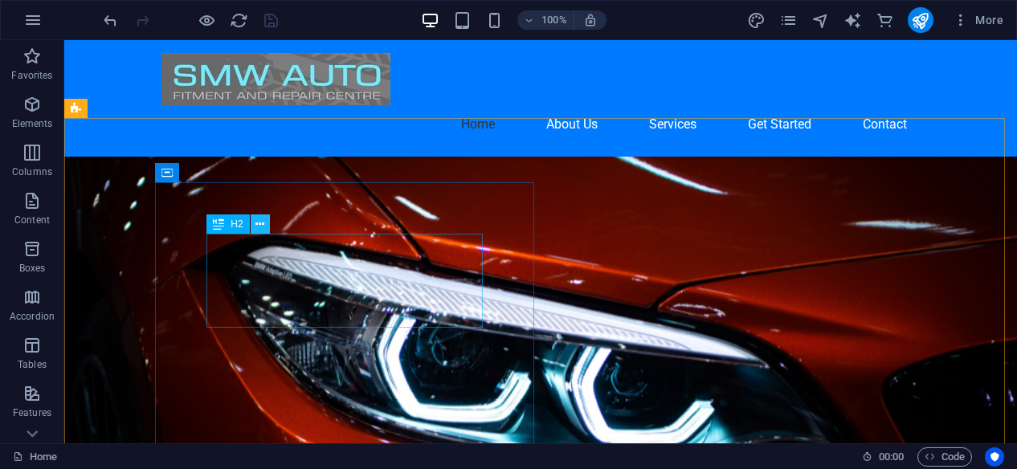
click at [262, 224] on icon at bounding box center [259, 224] width 9 height 17
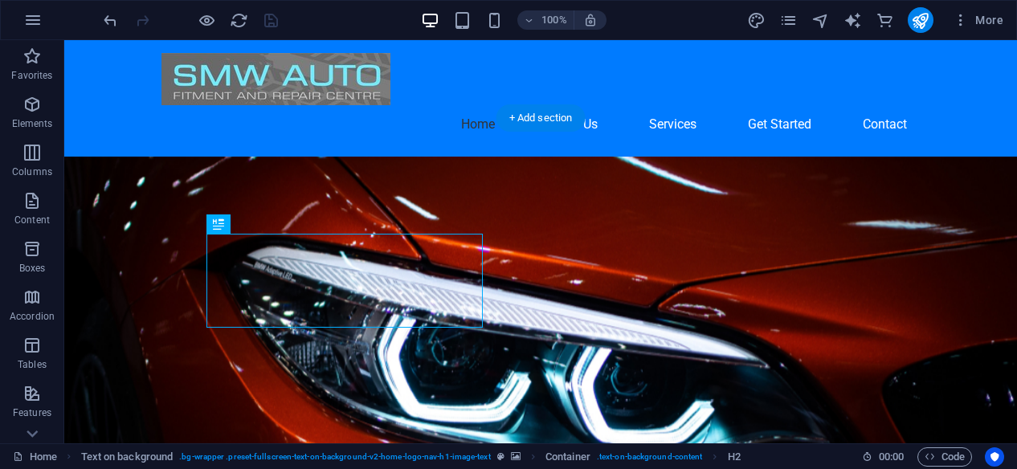
click at [668, 284] on figure at bounding box center [540, 403] width 953 height 492
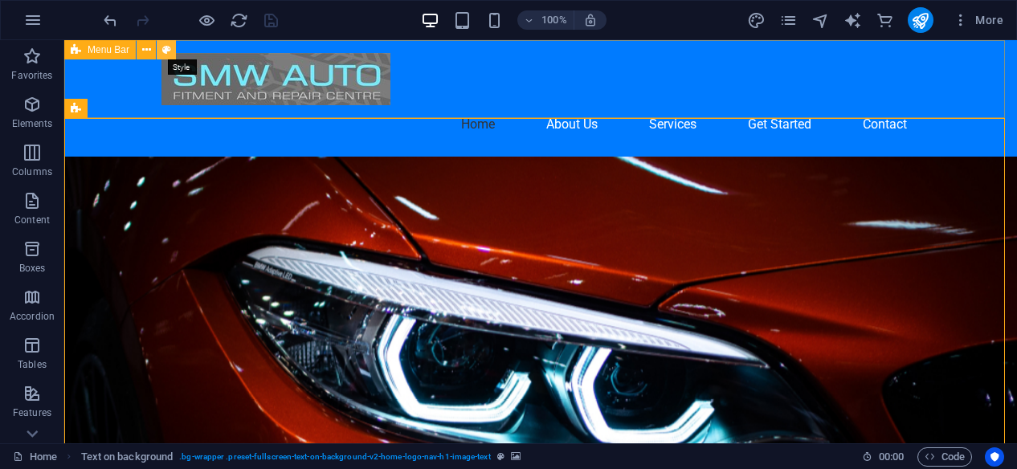
click at [168, 47] on icon at bounding box center [166, 50] width 9 height 17
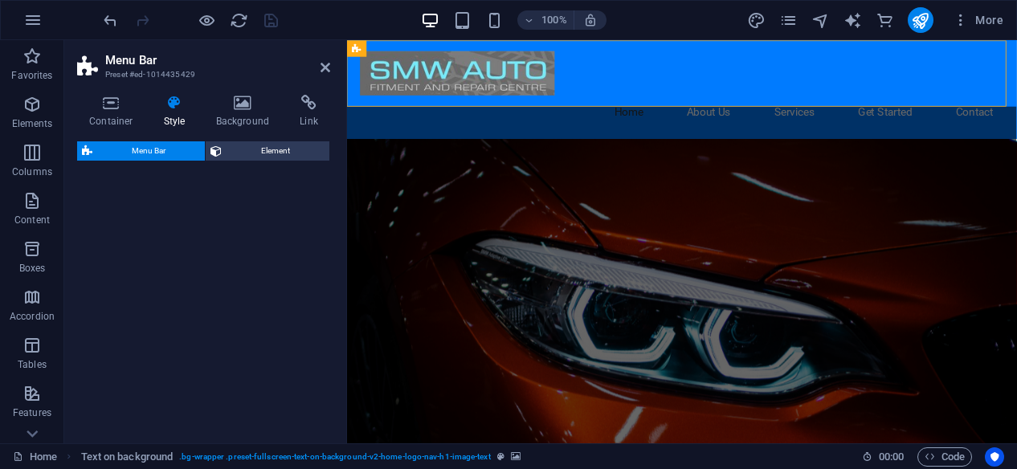
select select "rem"
select select "preset-menu-v2-home-logo-nav-h1-image-text-menu"
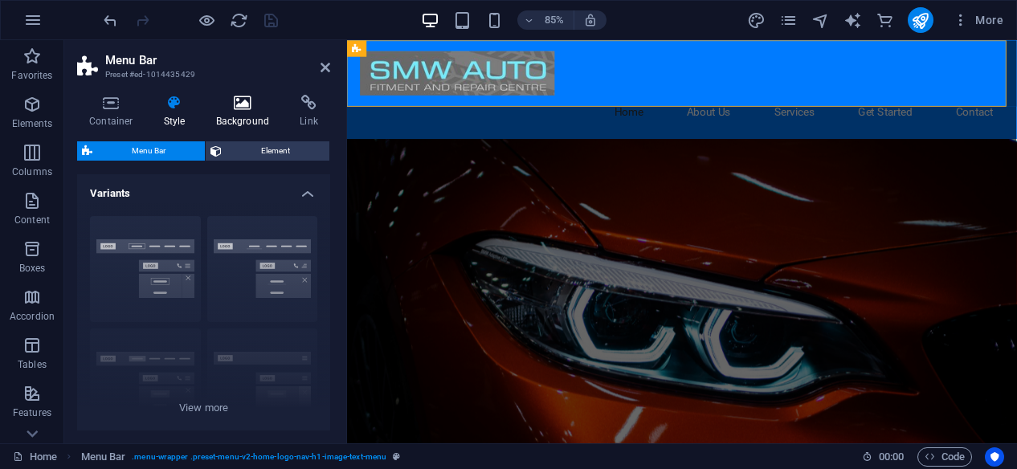
click at [245, 117] on h4 "Background" at bounding box center [246, 112] width 84 height 34
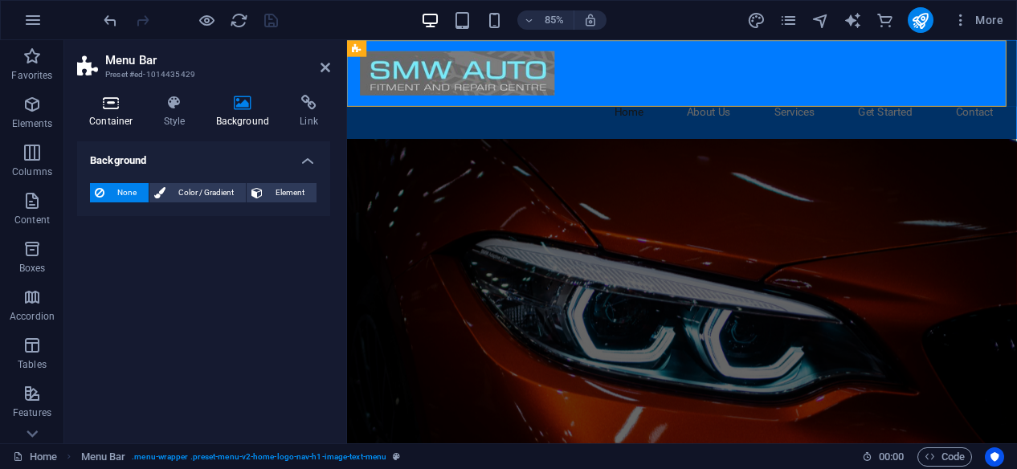
click at [121, 105] on icon at bounding box center [111, 103] width 68 height 16
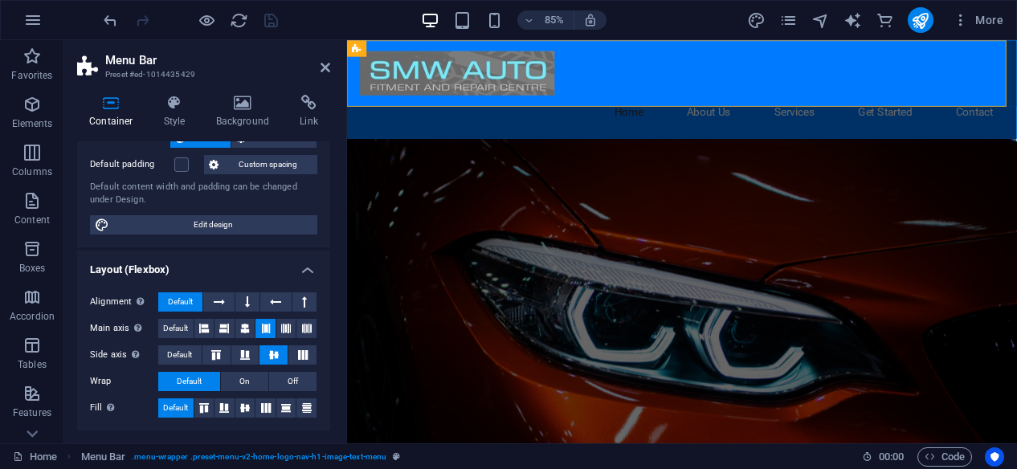
scroll to position [106, 0]
click at [170, 110] on icon at bounding box center [175, 103] width 46 height 16
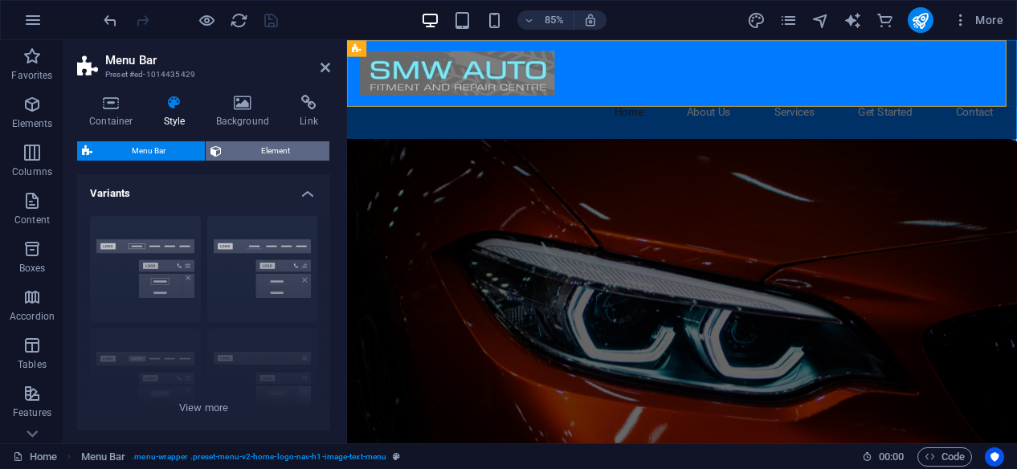
click at [265, 148] on span "Element" at bounding box center [275, 150] width 98 height 19
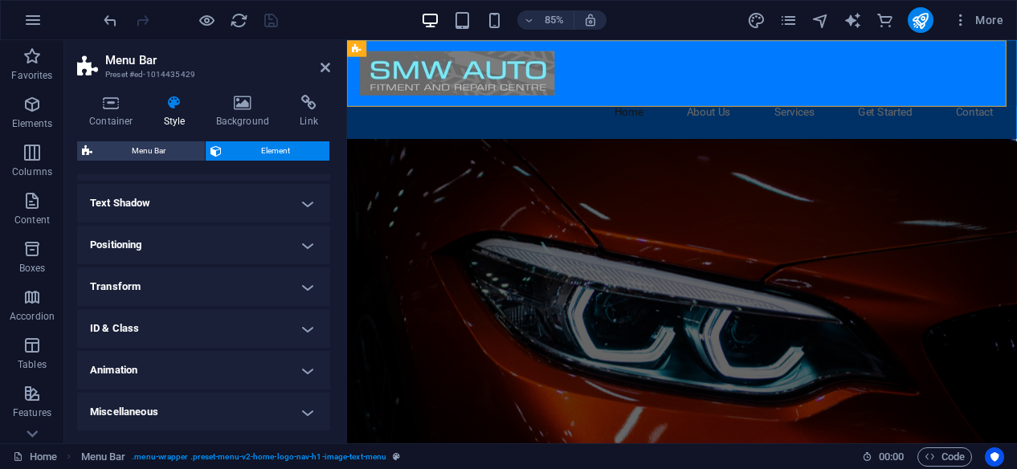
scroll to position [0, 0]
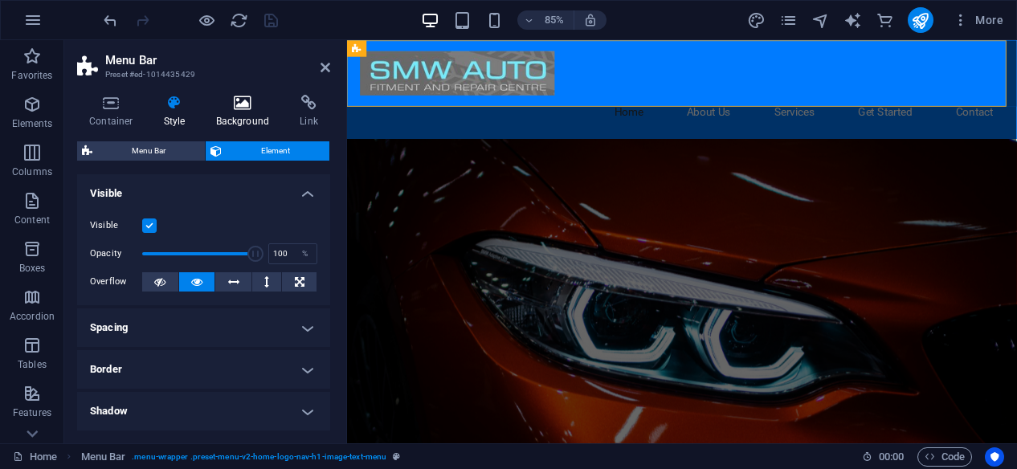
click at [234, 115] on h4 "Background" at bounding box center [246, 112] width 84 height 34
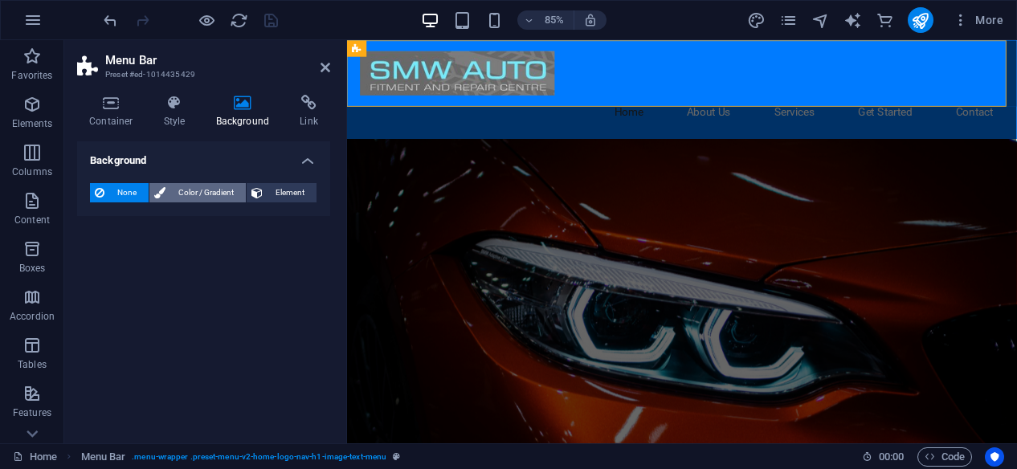
click at [198, 192] on span "Color / Gradient" at bounding box center [205, 192] width 71 height 19
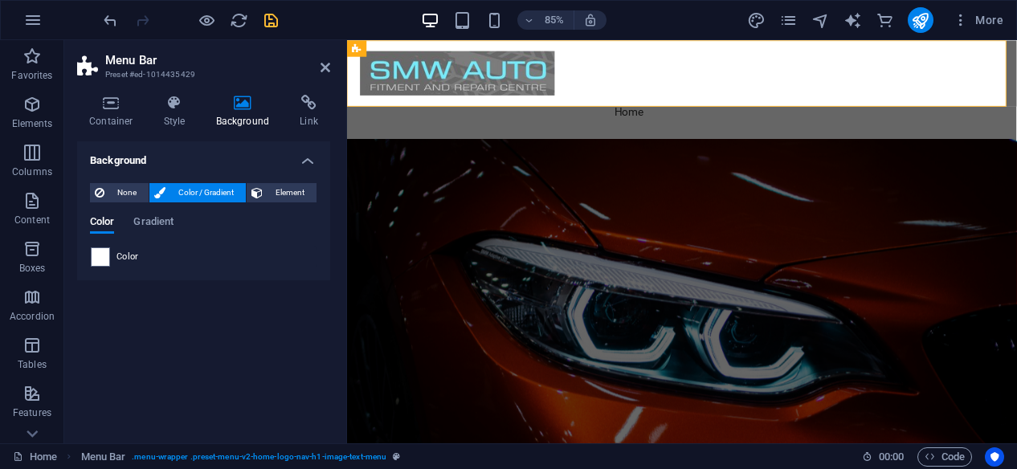
click at [130, 176] on div "None Color / Gradient Element Stretch background to full-width Color overlay Pl…" at bounding box center [203, 225] width 253 height 110
click at [124, 192] on span "None" at bounding box center [126, 192] width 35 height 19
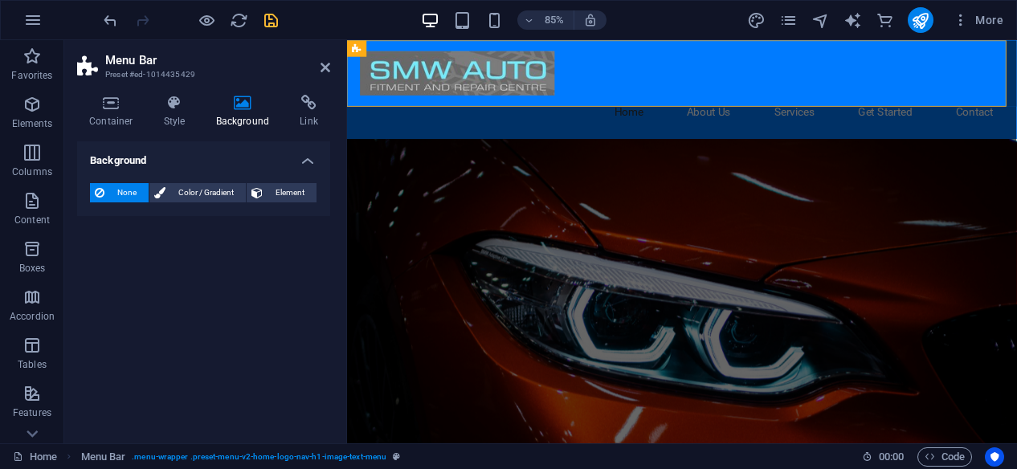
click at [161, 320] on div "Background None Color / Gradient Element Stretch background to full-width Color…" at bounding box center [203, 285] width 253 height 289
click at [270, 18] on icon "save" at bounding box center [271, 20] width 18 height 18
checkbox input "false"
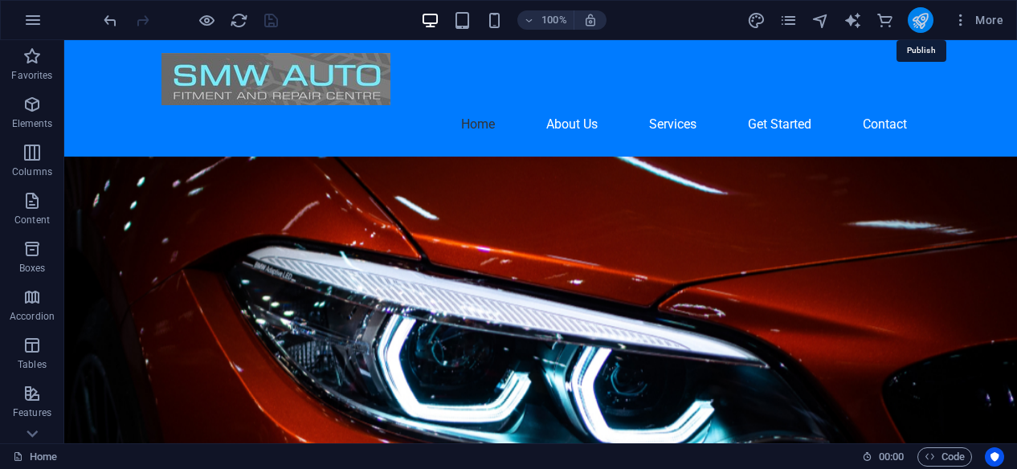
click at [917, 22] on icon "publish" at bounding box center [920, 20] width 18 height 18
